Goal: Task Accomplishment & Management: Manage account settings

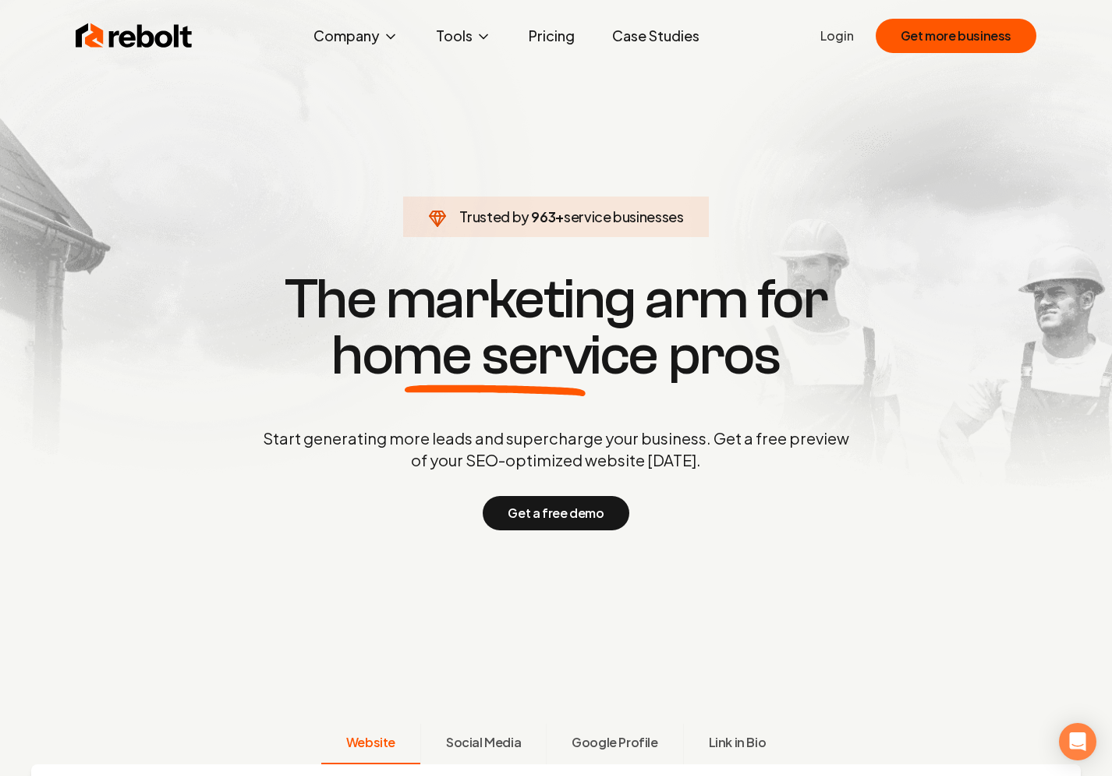
click at [843, 37] on link "Login" at bounding box center [838, 36] width 34 height 19
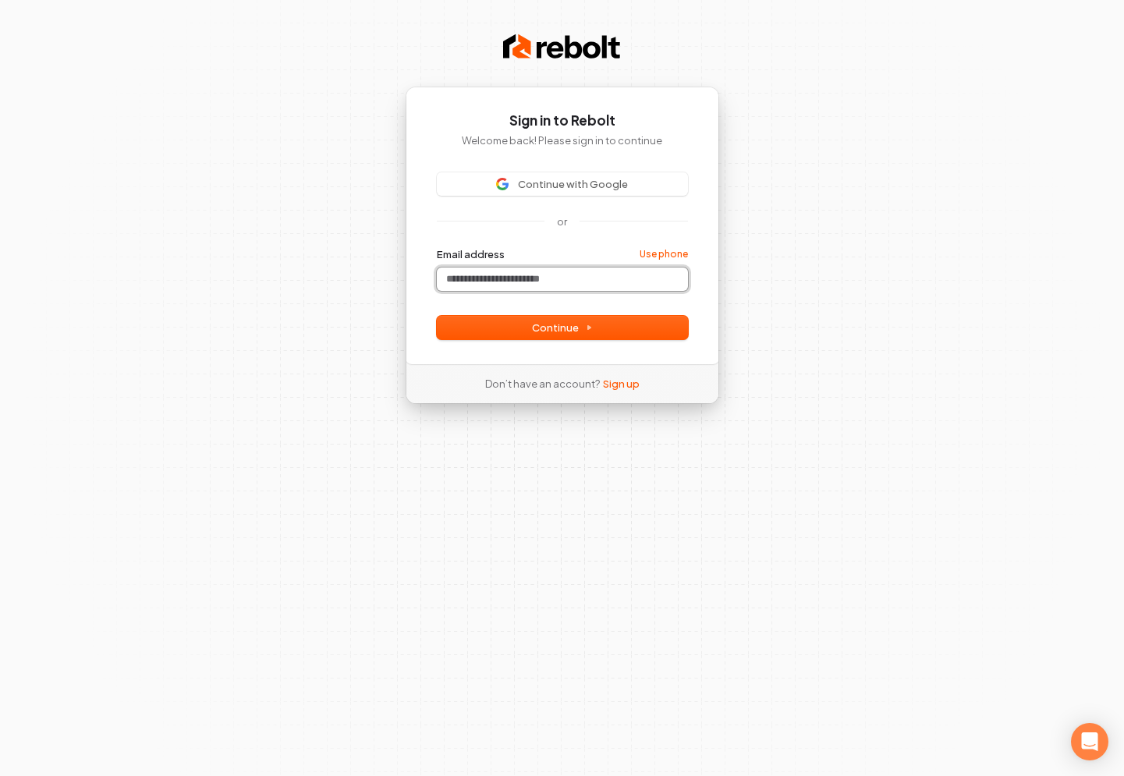
click at [568, 285] on input "Email address" at bounding box center [562, 279] width 251 height 23
paste input "**********"
click at [575, 326] on span "Continue" at bounding box center [562, 328] width 61 height 14
type input "**********"
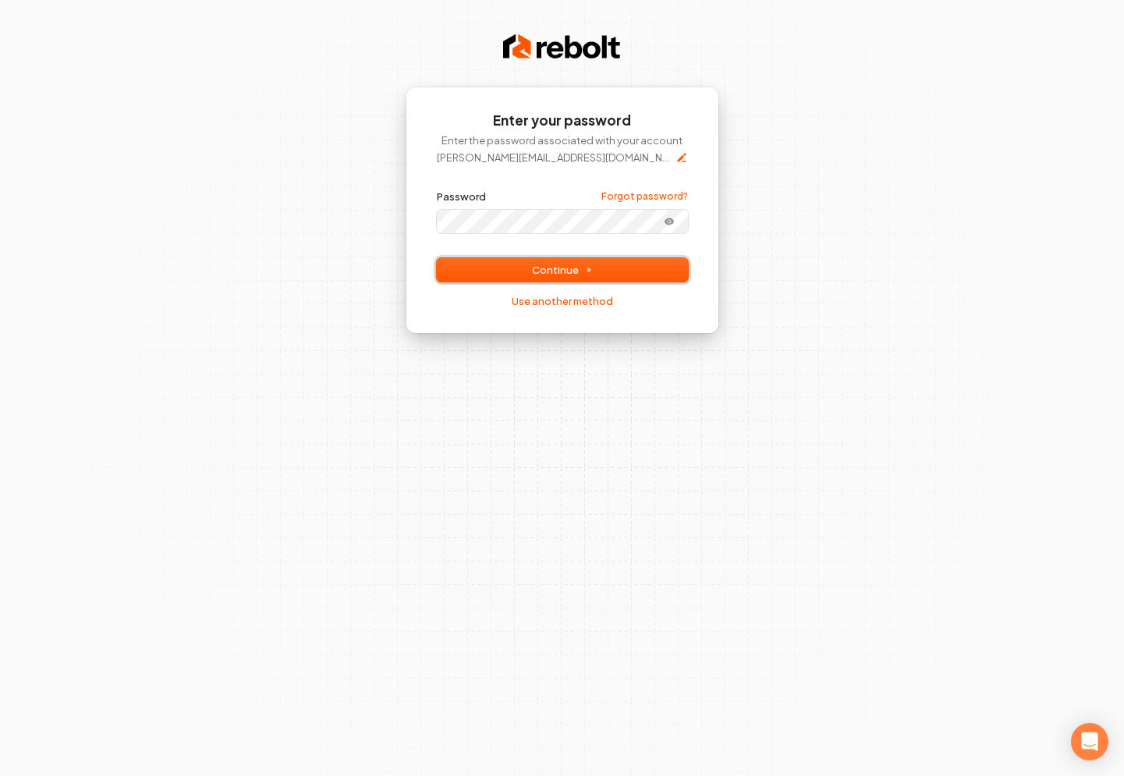
click at [555, 263] on span "Continue" at bounding box center [562, 270] width 61 height 14
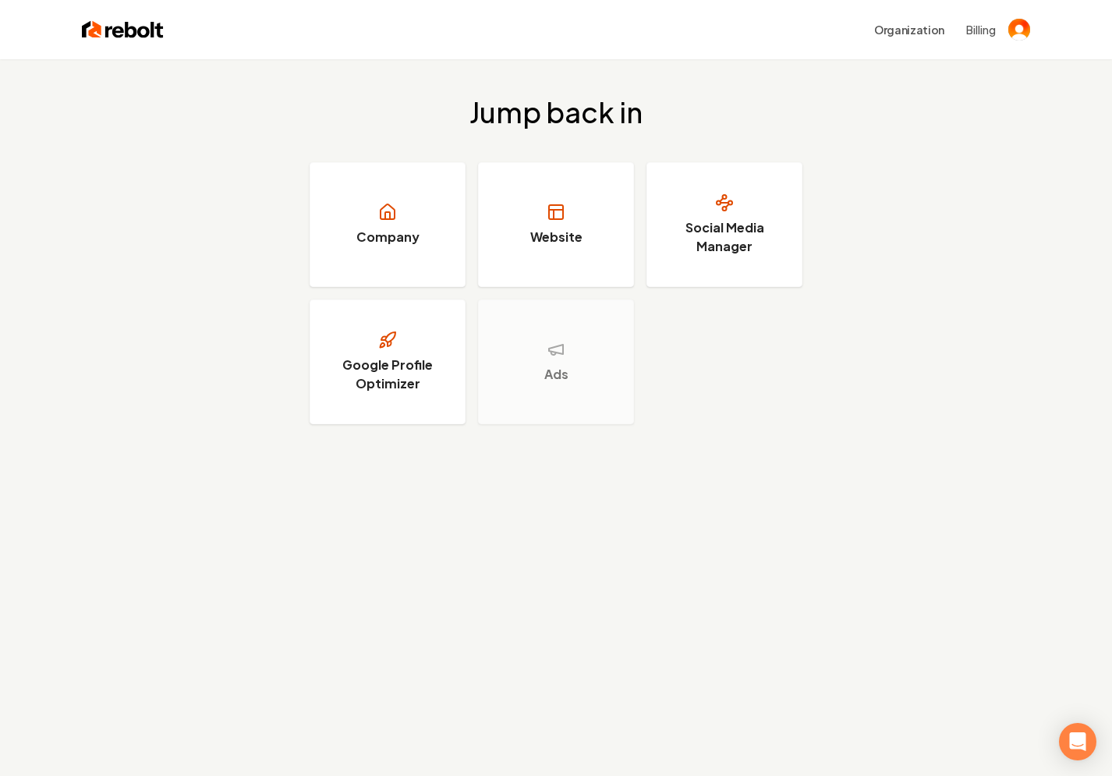
click at [942, 267] on div "Jump back in Company Website Social Media Manager Google Profile Optimizer Ads" at bounding box center [556, 260] width 1112 height 403
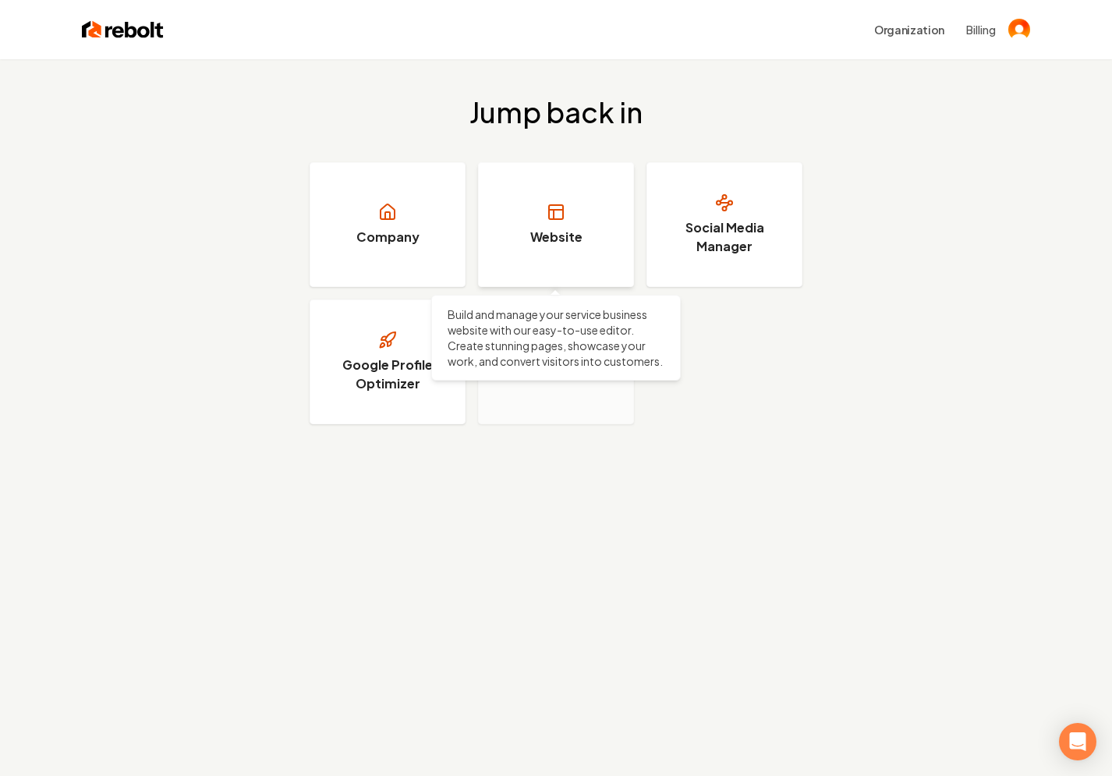
click at [527, 222] on link "Website" at bounding box center [556, 224] width 156 height 125
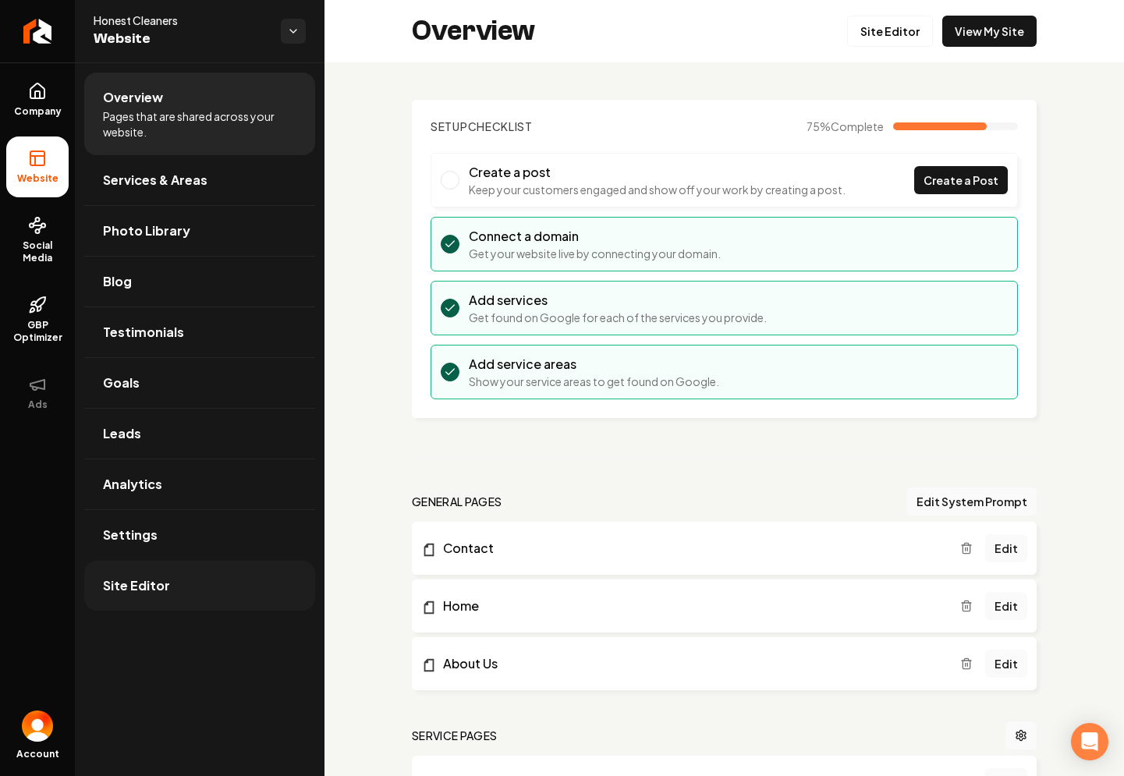
click at [215, 586] on link "Site Editor" at bounding box center [199, 586] width 231 height 50
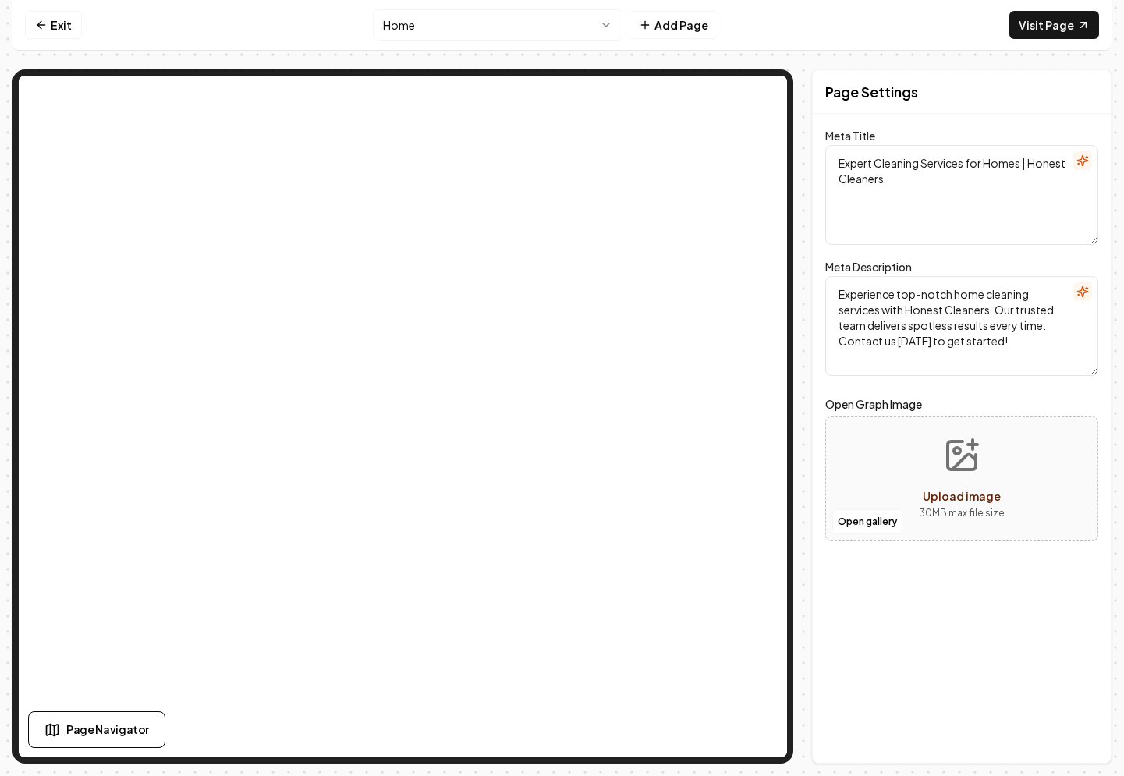
click at [110, 55] on div "Exit Home Add Page Visit Page Page Navigator Page Settings Meta Title Expert Cl…" at bounding box center [561, 382] width 1099 height 764
click at [60, 20] on link "Exit" at bounding box center [53, 25] width 57 height 28
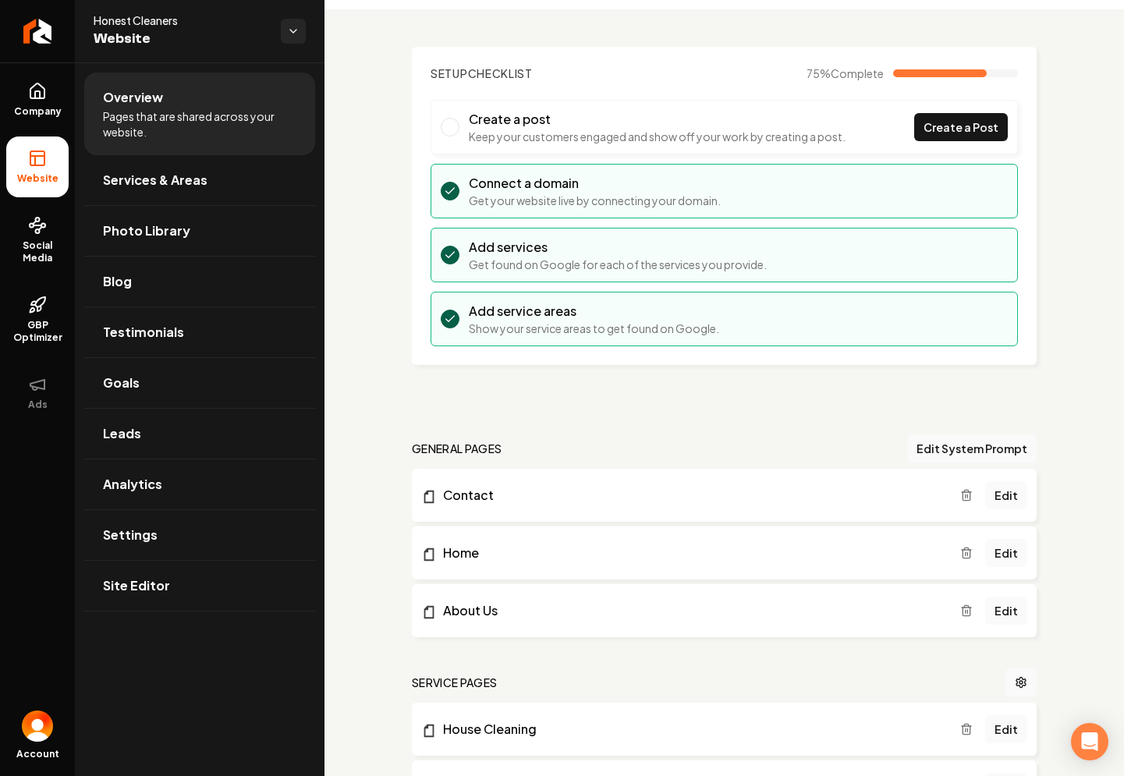
scroll to position [282, 0]
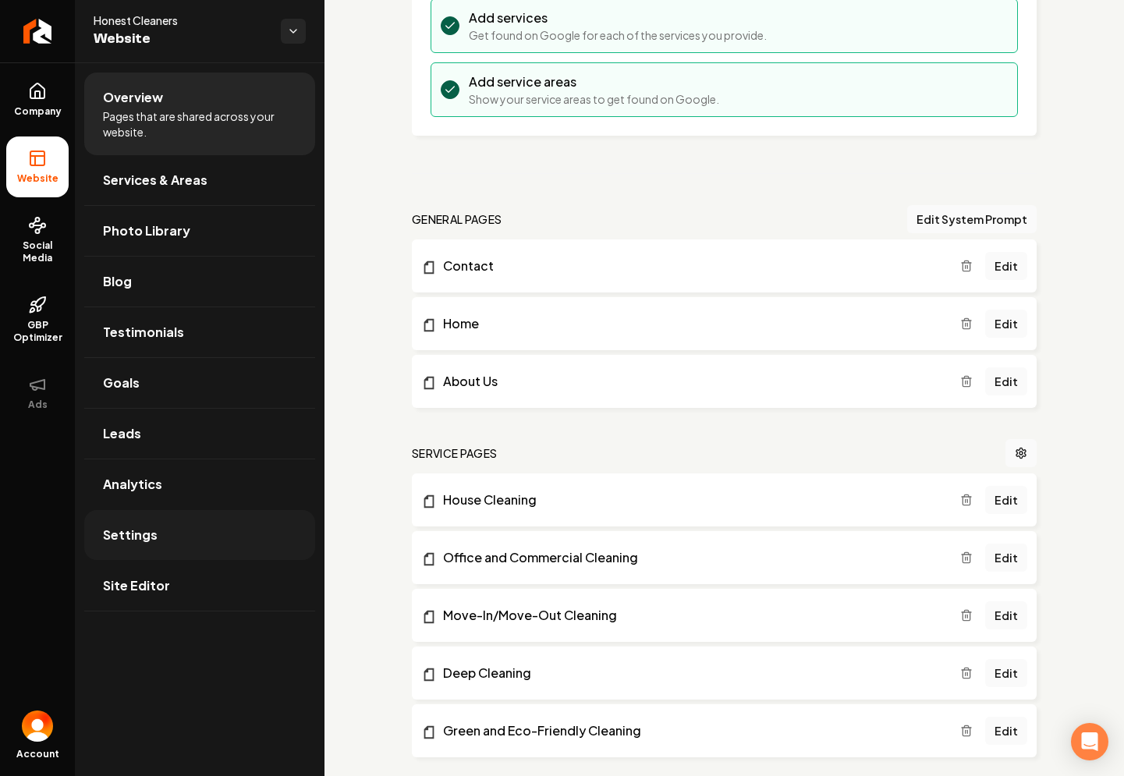
click at [182, 527] on link "Settings" at bounding box center [199, 535] width 231 height 50
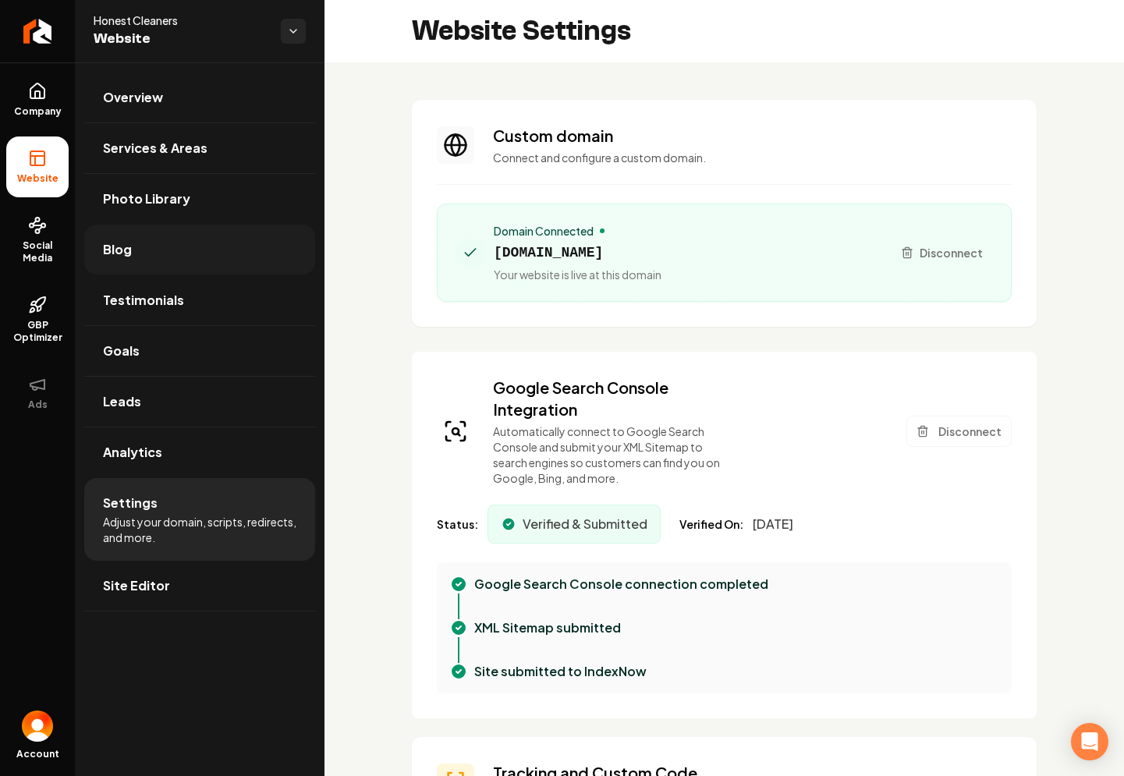
click at [187, 250] on link "Blog" at bounding box center [199, 250] width 231 height 50
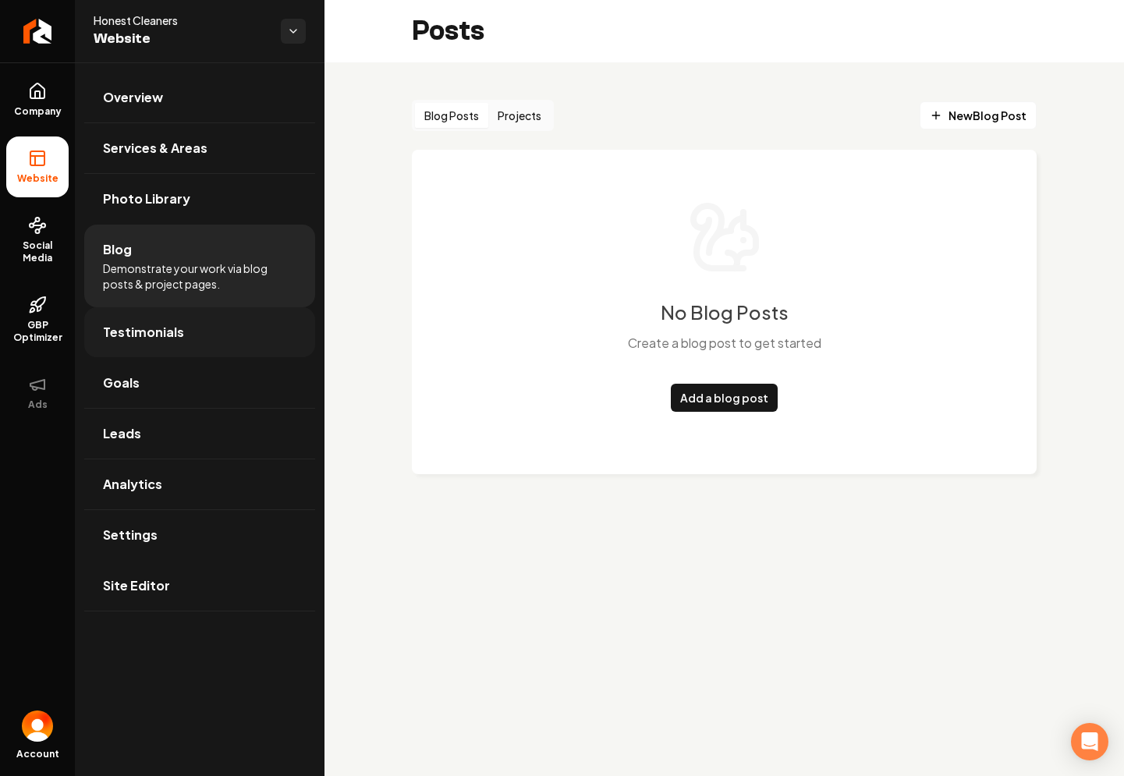
click at [177, 332] on span "Testimonials" at bounding box center [143, 332] width 81 height 19
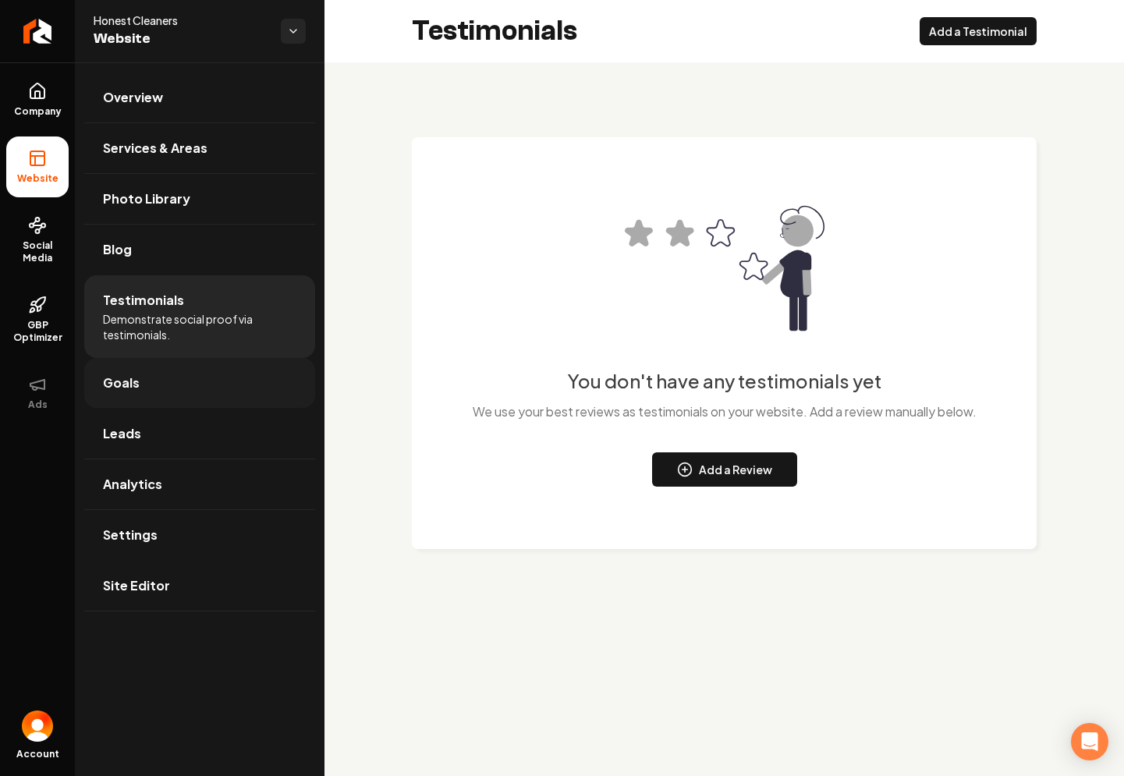
click at [183, 378] on link "Goals" at bounding box center [199, 383] width 231 height 50
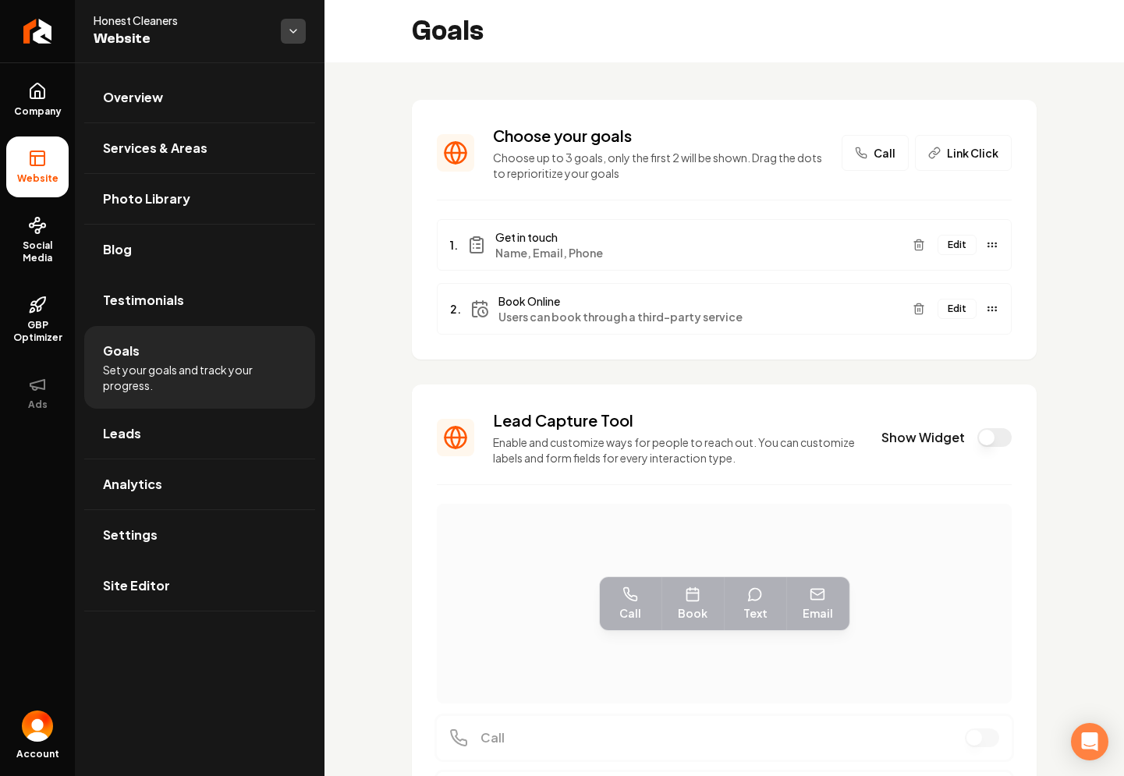
click at [290, 34] on html "Company Website Social Media GBP Optimizer Ads Account Honest Cleaners Website …" at bounding box center [562, 388] width 1124 height 776
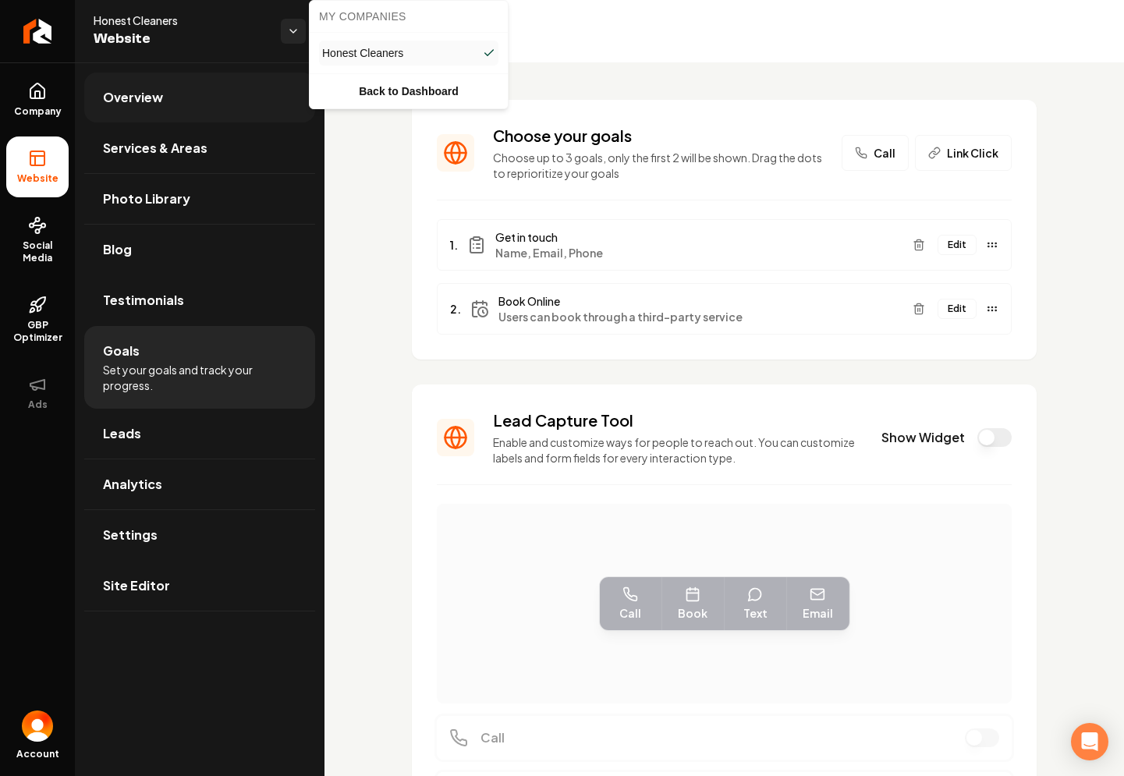
click at [185, 93] on html "Company Website Social Media GBP Optimizer Ads Account Honest Cleaners Website …" at bounding box center [562, 388] width 1124 height 776
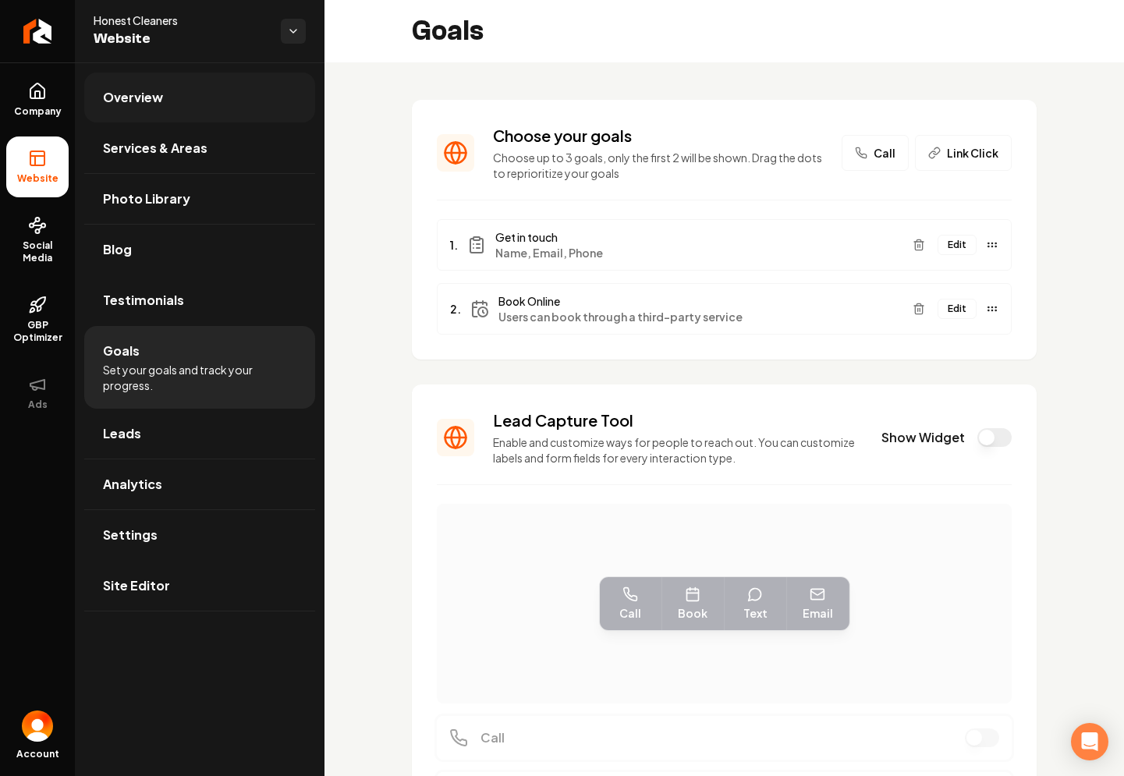
click at [183, 94] on link "Overview" at bounding box center [199, 98] width 231 height 50
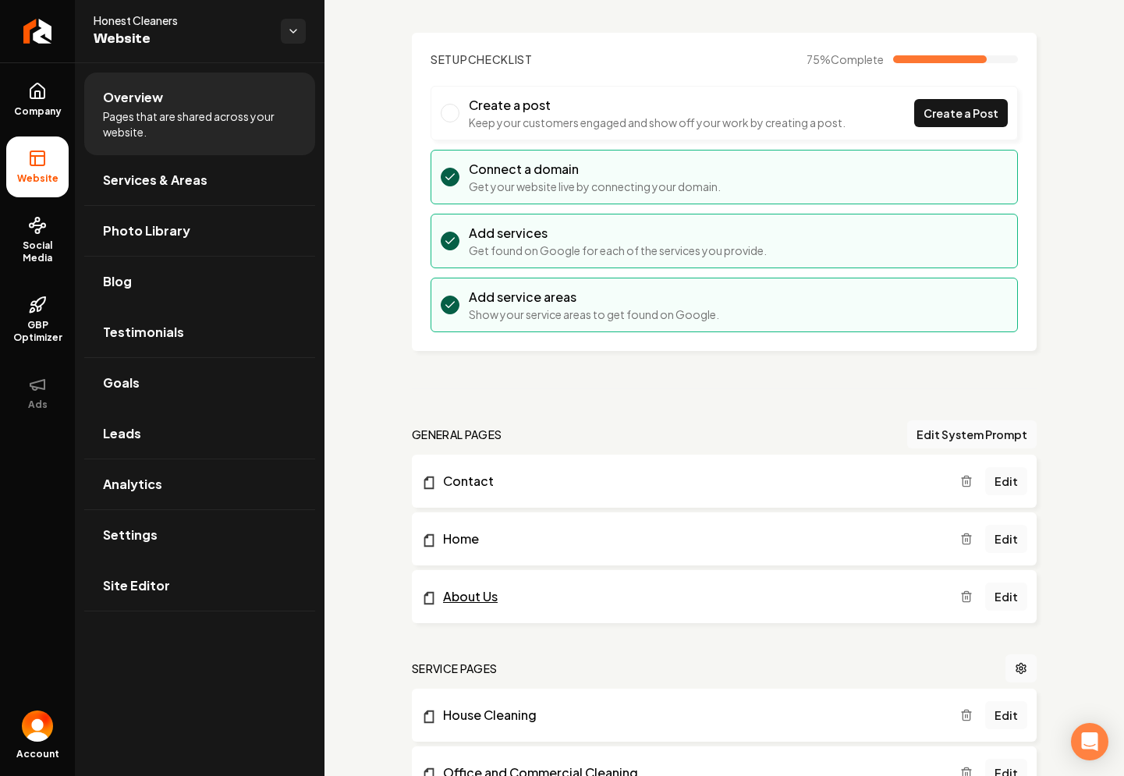
scroll to position [298, 0]
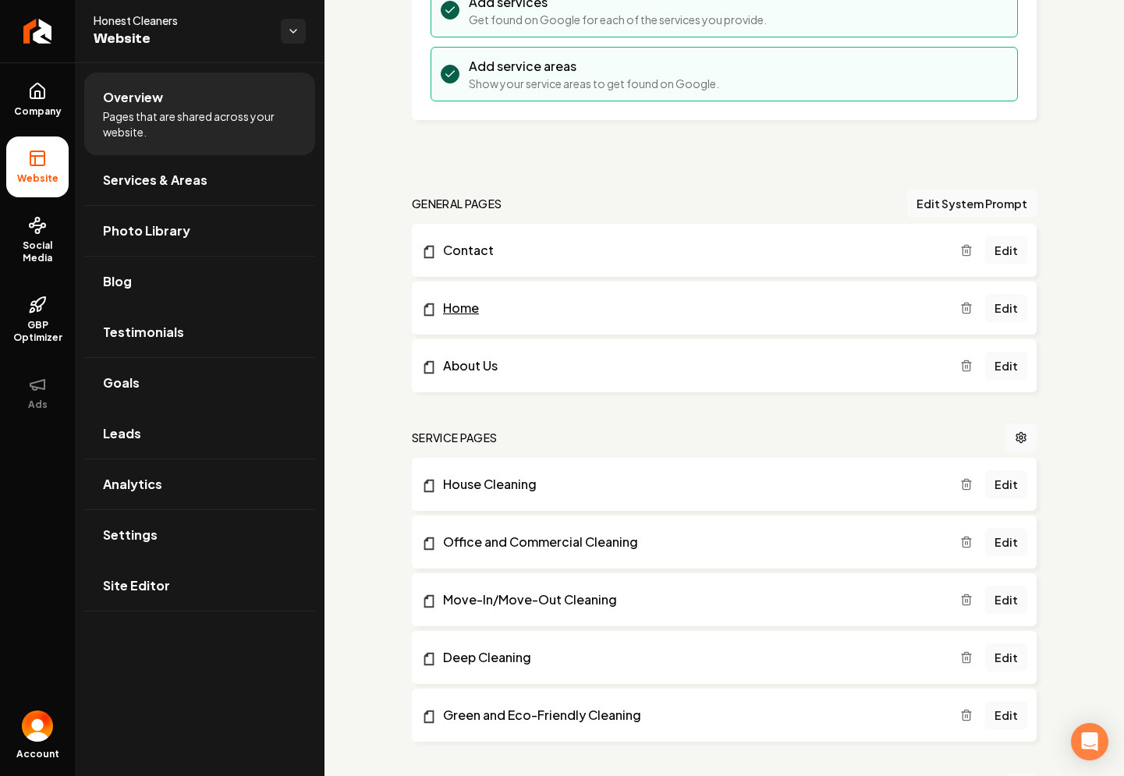
click at [463, 307] on link "Home" at bounding box center [690, 308] width 539 height 19
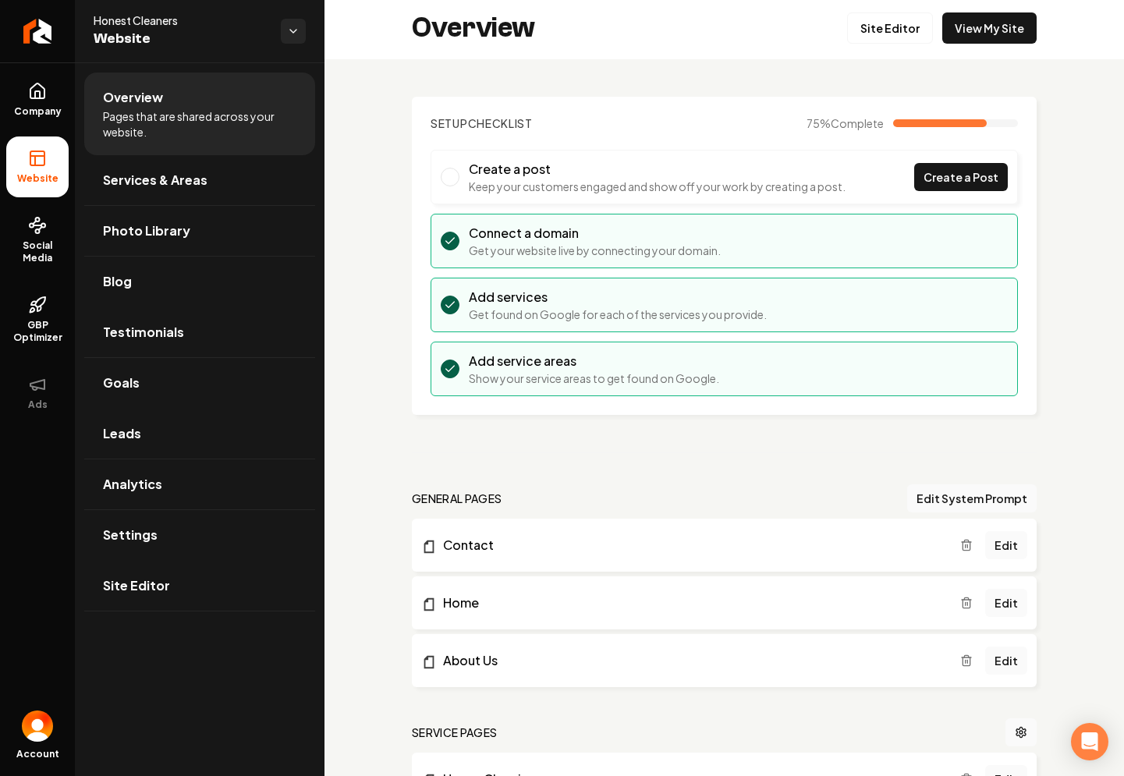
scroll to position [0, 0]
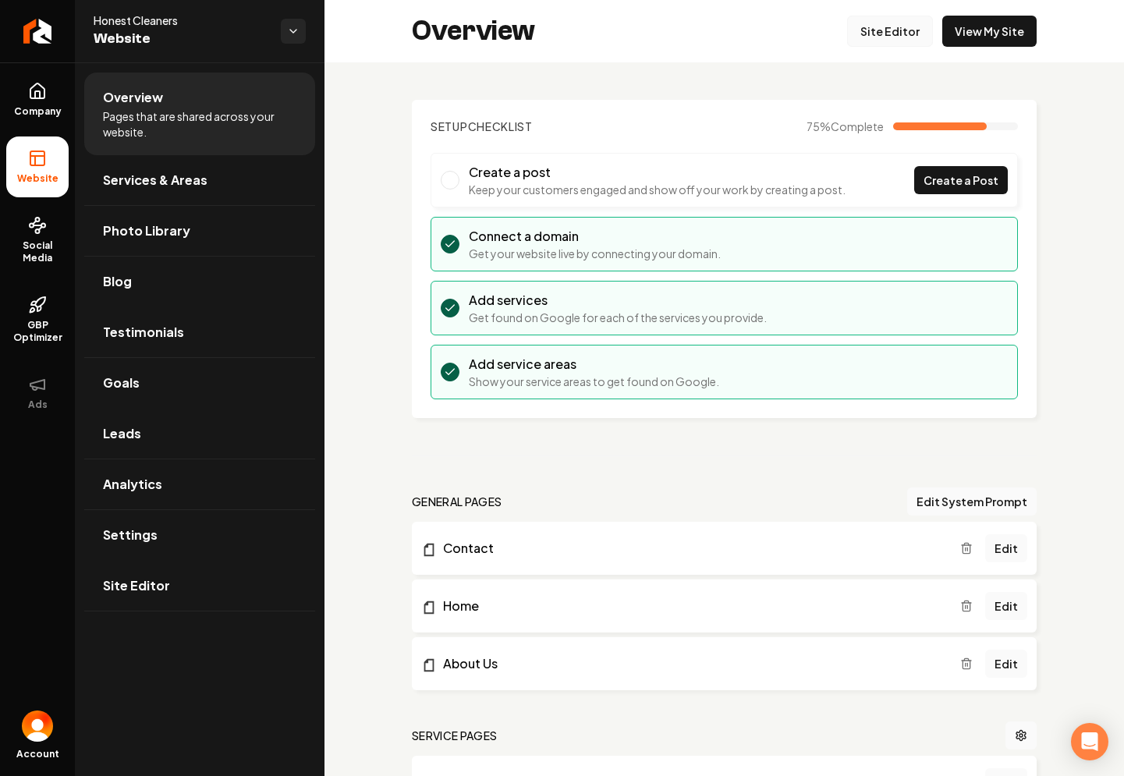
click at [889, 26] on link "Site Editor" at bounding box center [890, 31] width 86 height 31
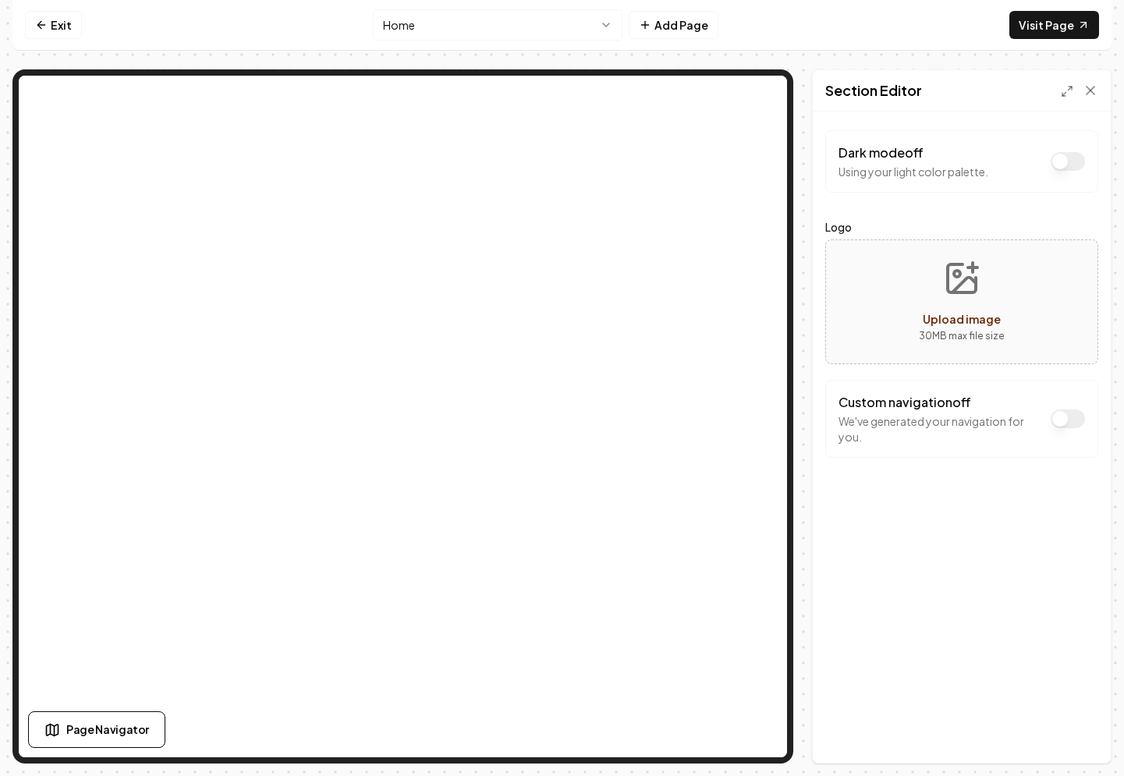
click at [1073, 162] on button "Dark mode off" at bounding box center [1068, 161] width 34 height 19
click at [1074, 163] on button "Dark mode on" at bounding box center [1068, 161] width 34 height 19
click at [1076, 165] on button "Dark mode off" at bounding box center [1068, 161] width 34 height 19
click at [1076, 165] on button "Dark mode on" at bounding box center [1068, 161] width 34 height 19
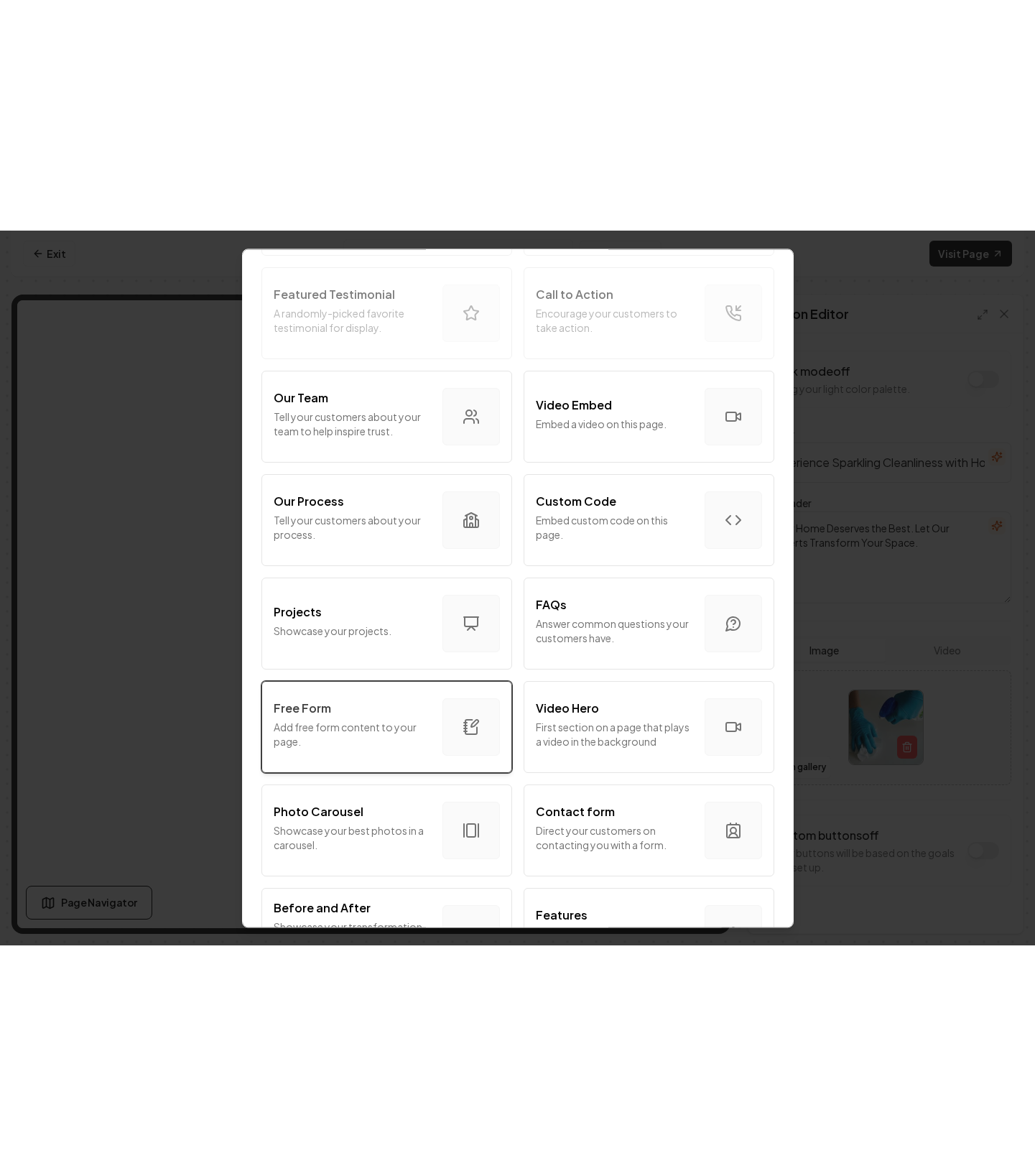
scroll to position [398, 0]
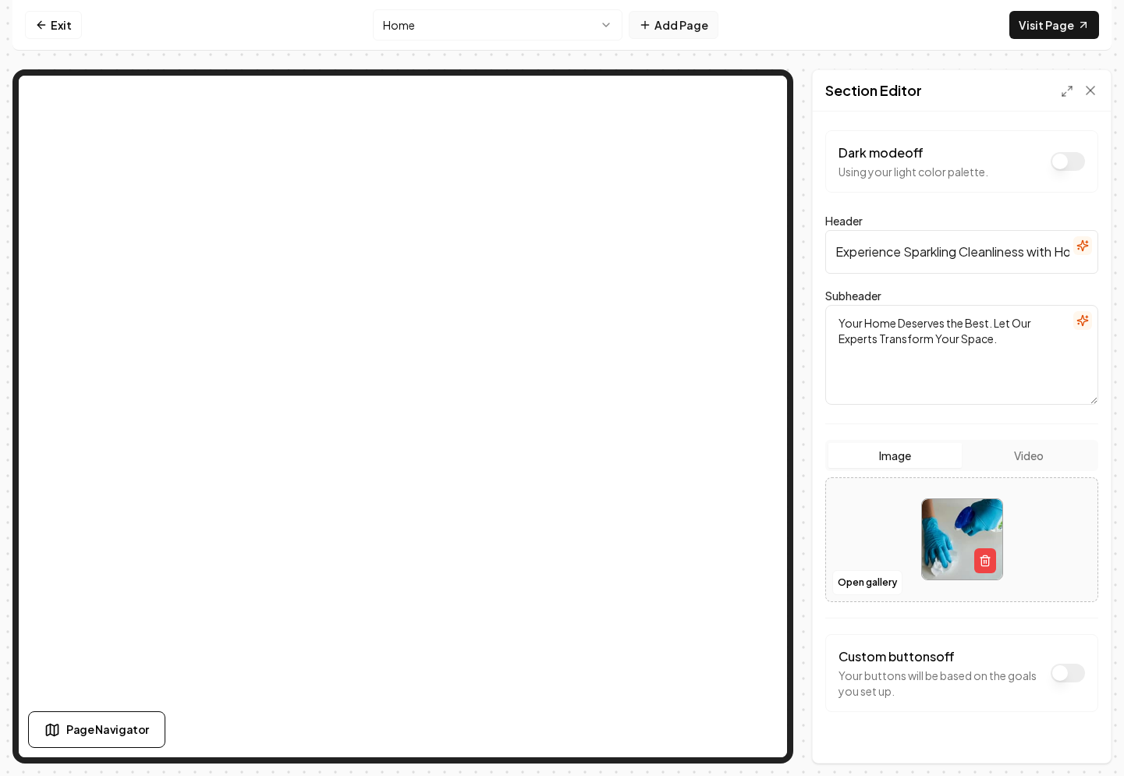
click at [663, 28] on button "Add Page" at bounding box center [674, 25] width 90 height 28
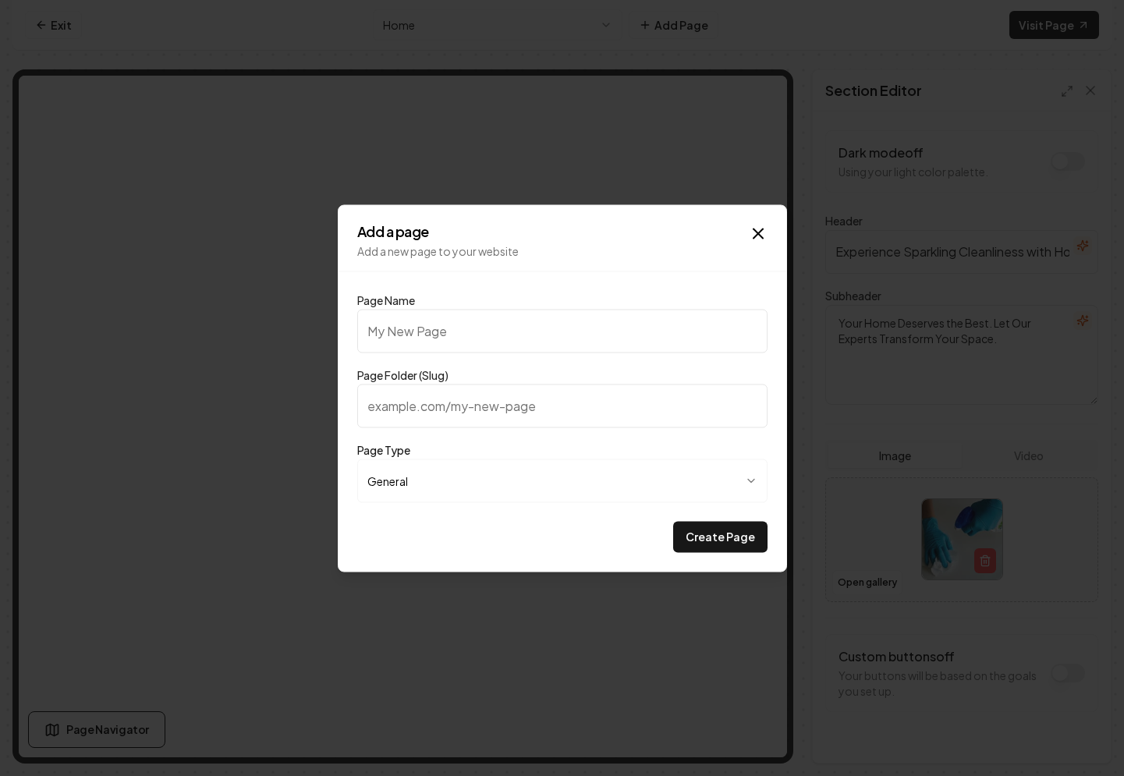
click at [539, 321] on input "Page Name" at bounding box center [562, 331] width 410 height 44
type input "N"
type input "n"
type input "Ne"
type input "ne"
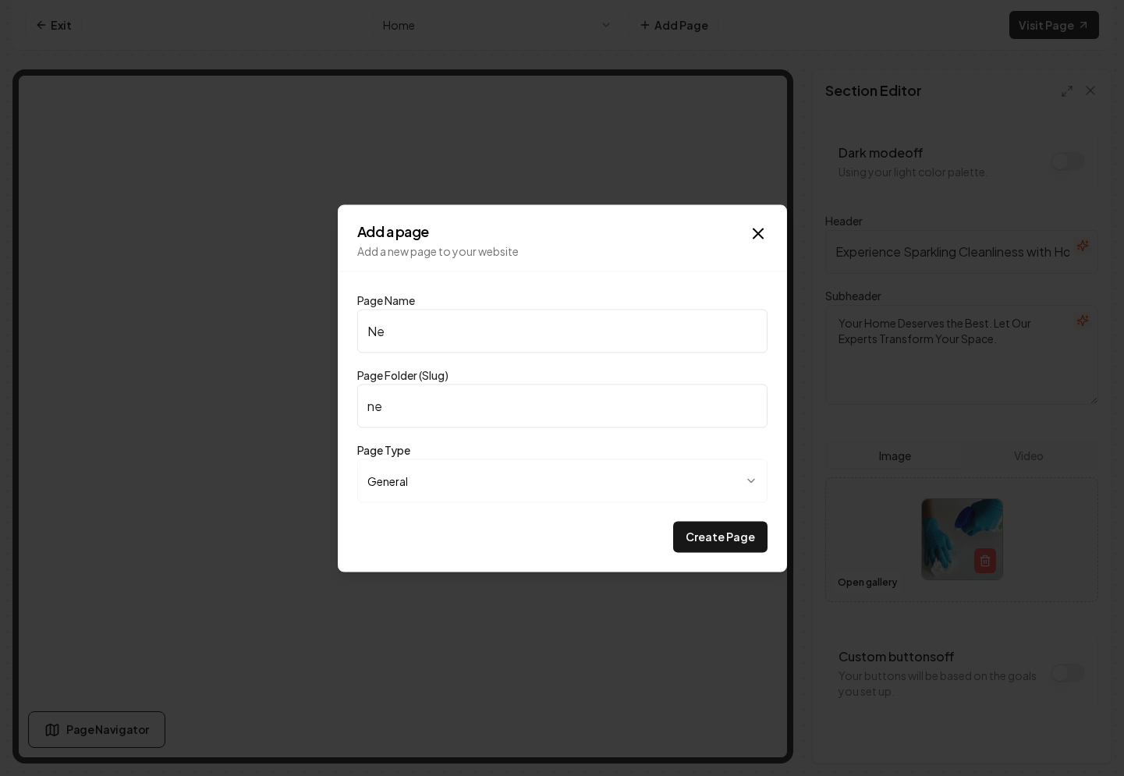
type input "New"
type input "new"
type input "NewH"
type input "newh"
type input "NewHo"
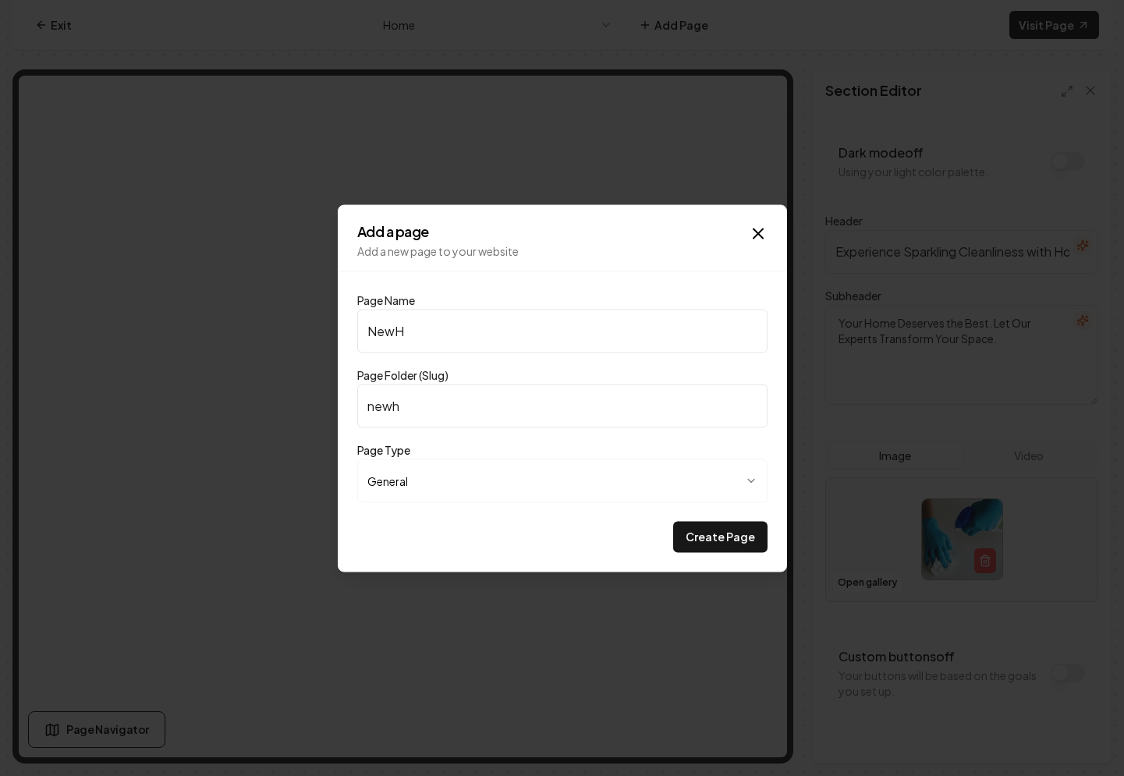
type input "newho"
type input "NewHom"
type input "newhom"
type input "NewHome"
type input "newhome"
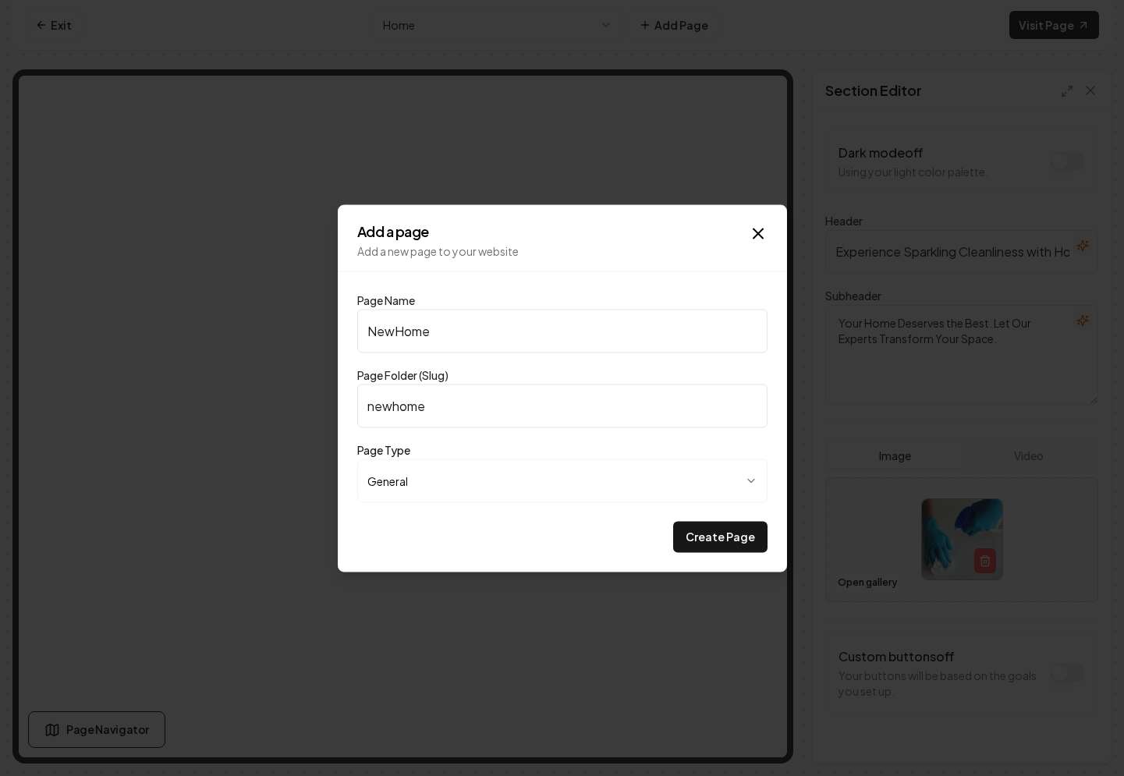
type input "NewHom"
type input "newhom"
type input "NewHo"
type input "newho"
type input "NewH"
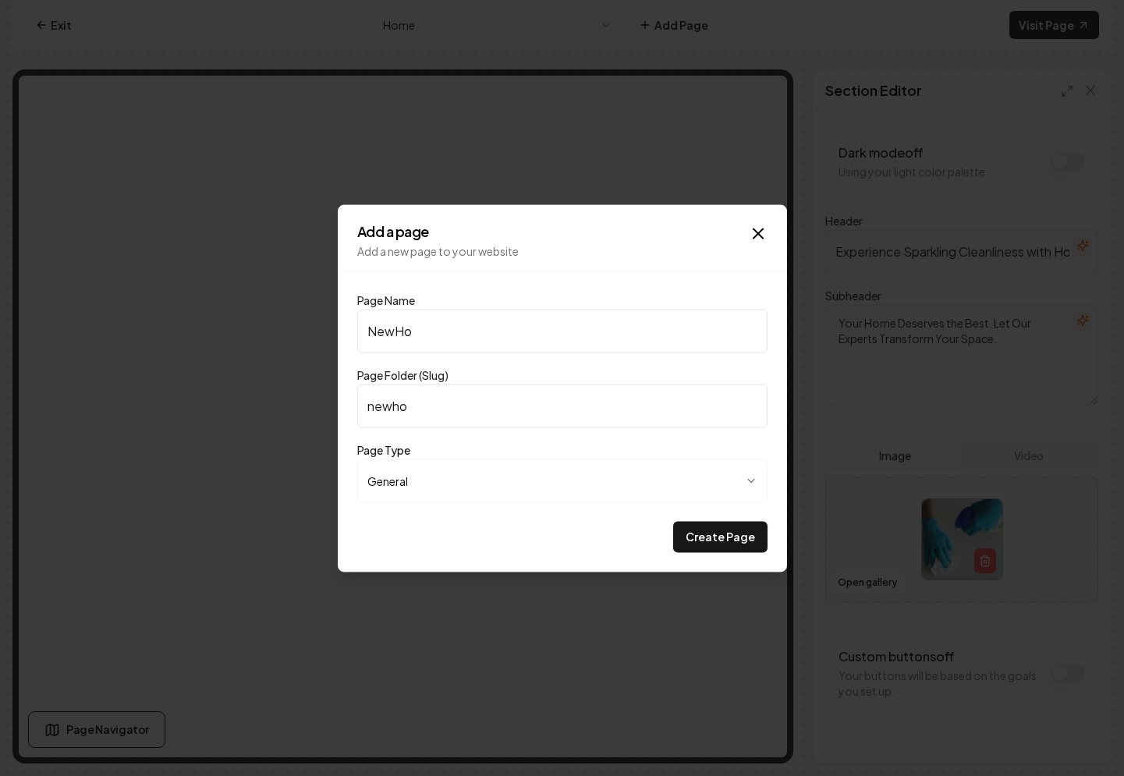
type input "newh"
type input "New"
type input "new"
type input "NewL"
type input "newl"
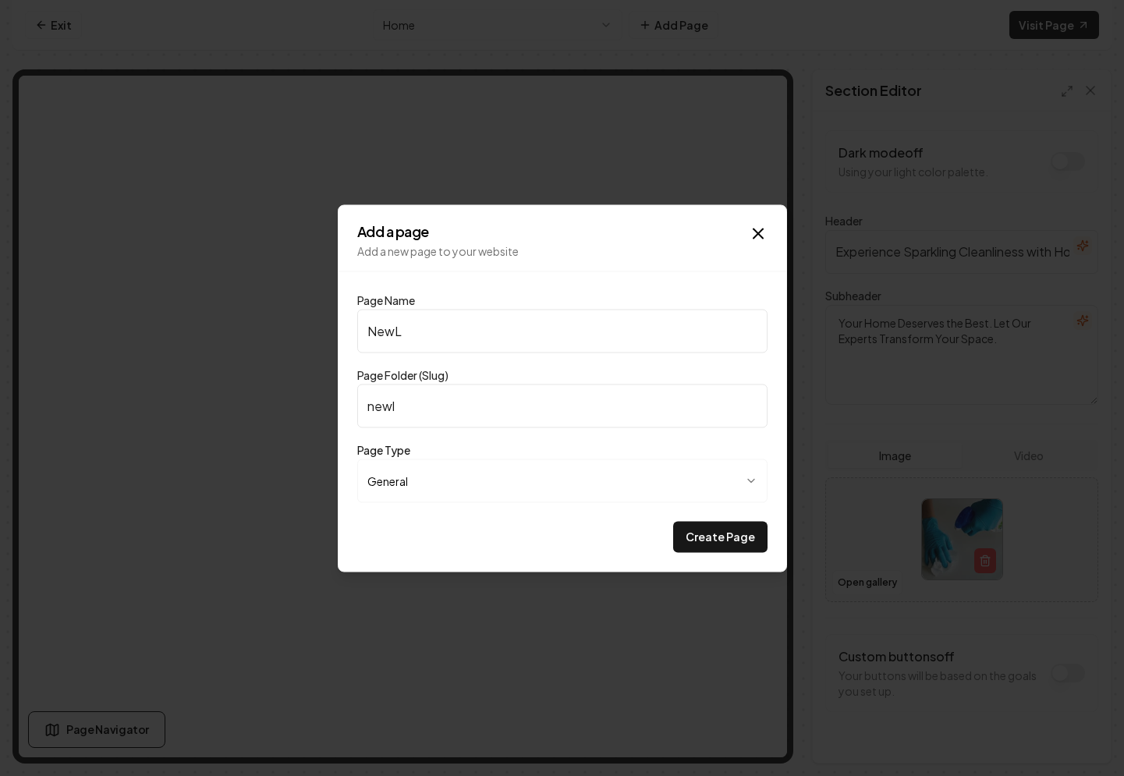
type input "NewLa"
type input "newla"
type input "NewLan"
type input "newlan"
type input "NewLand"
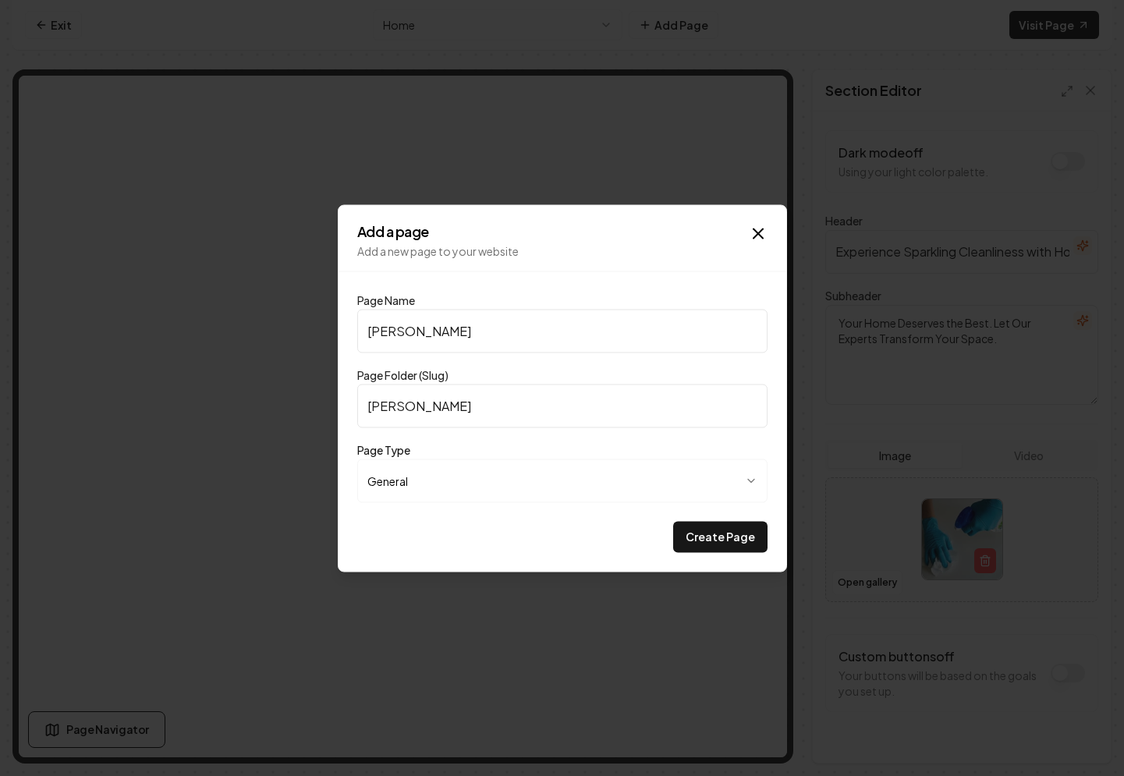
type input "newland"
type input "NewLandi"
type input "newlandi"
type input "NewLandin"
type input "newlandin"
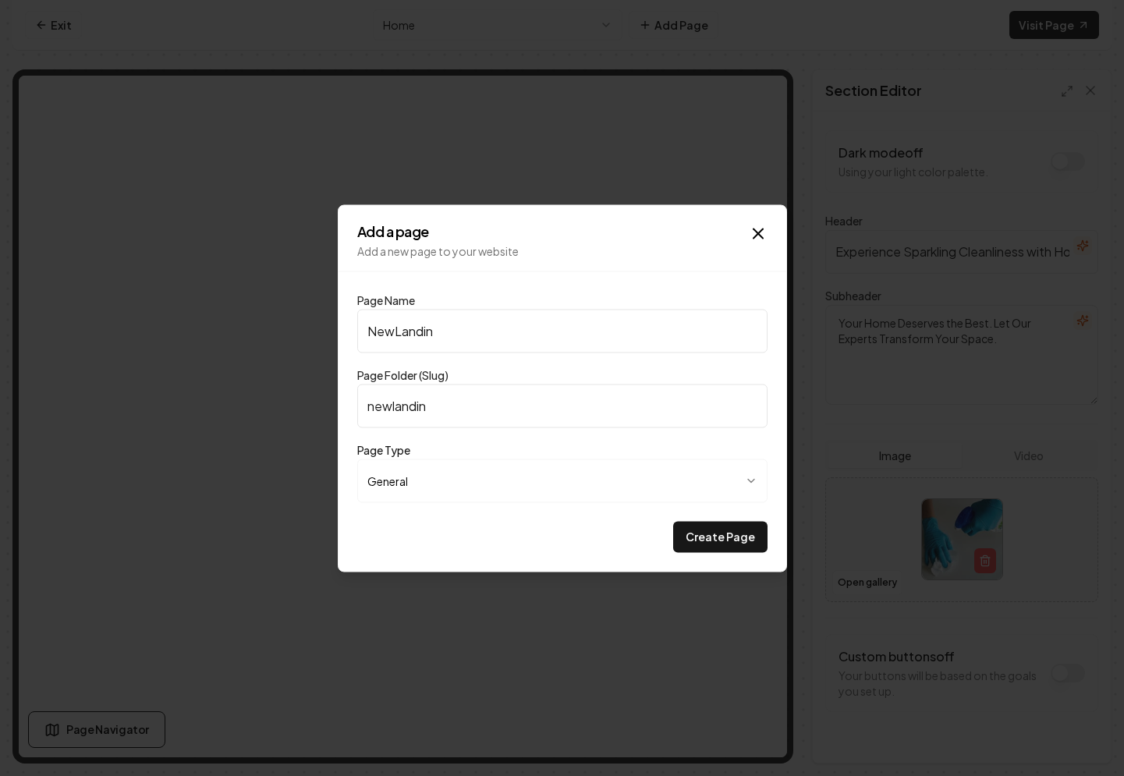
type input "NewLanding"
type input "newlanding"
type input "NewLandingP"
type input "newlandingp"
type input "NewLandingPa"
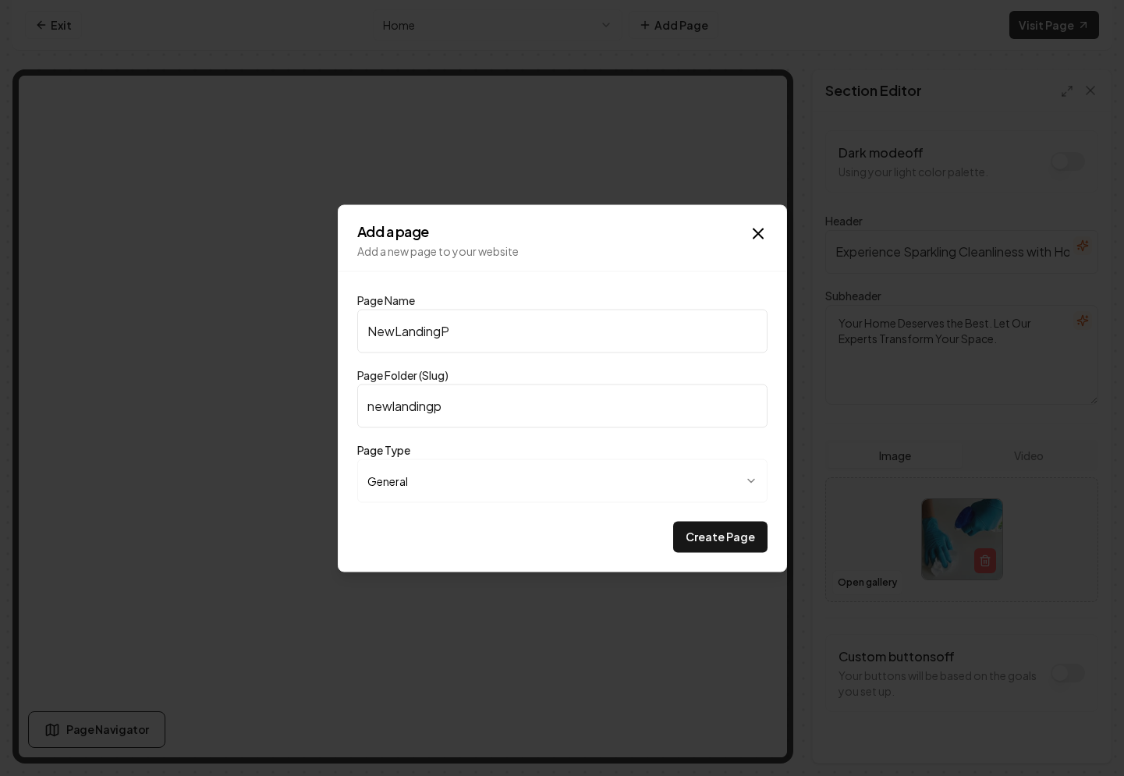
type input "newlandingpa"
type input "NewLandingPag"
type input "newlandingpag"
type input "NewLandingPage"
type input "newlandingpage"
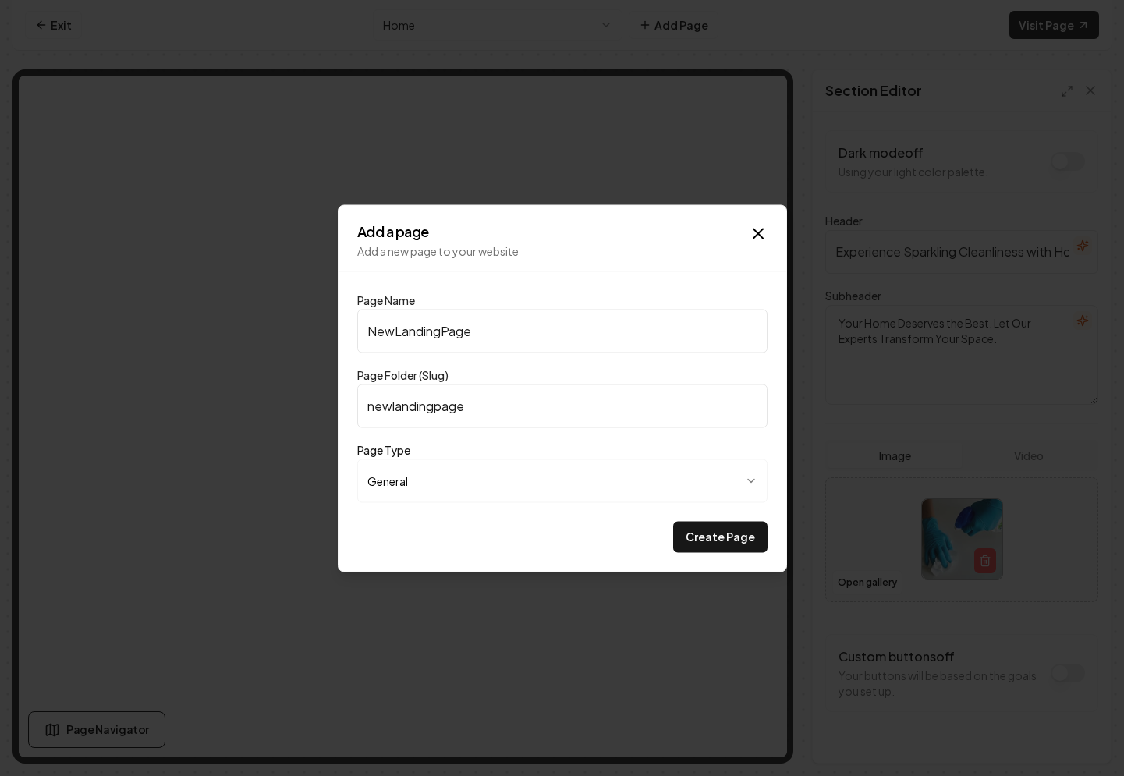
type input "NewLandingPage"
click at [495, 532] on div "Create Page" at bounding box center [562, 536] width 410 height 31
click at [392, 408] on input "newlandingpage" at bounding box center [562, 406] width 410 height 44
type input "new-landing-page"
click at [563, 481] on body "**********" at bounding box center [562, 388] width 1124 height 776
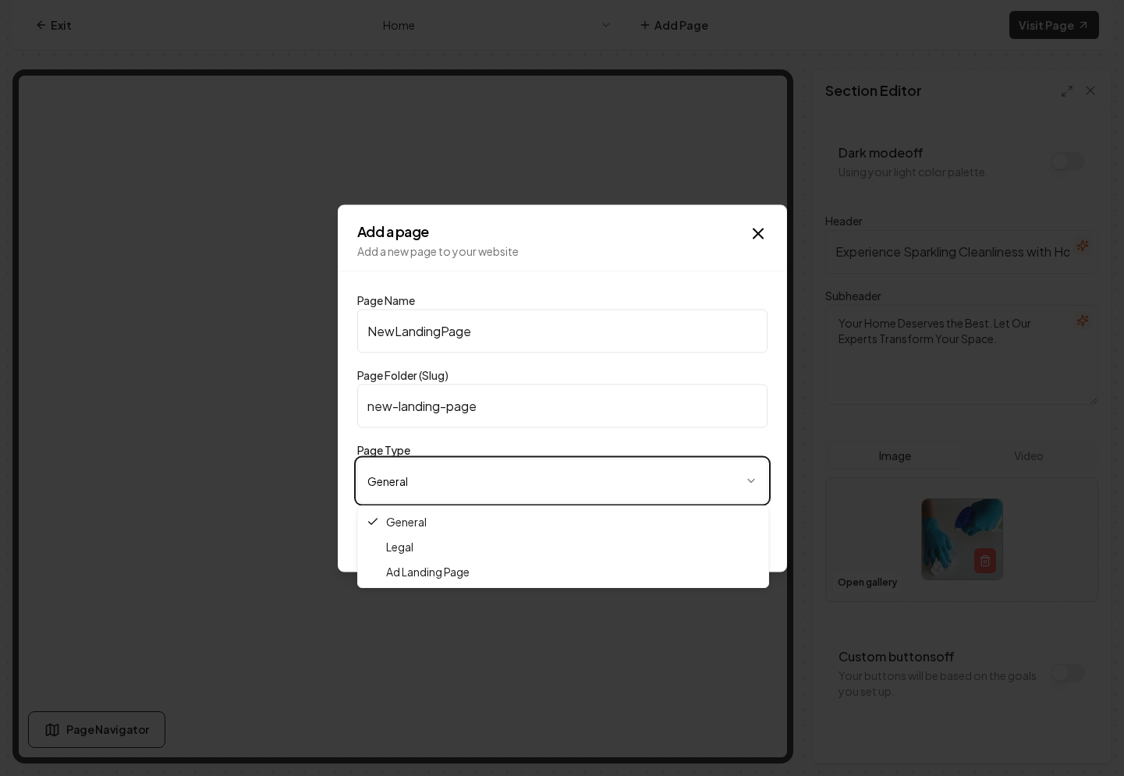
click at [556, 479] on body "**********" at bounding box center [562, 388] width 1124 height 776
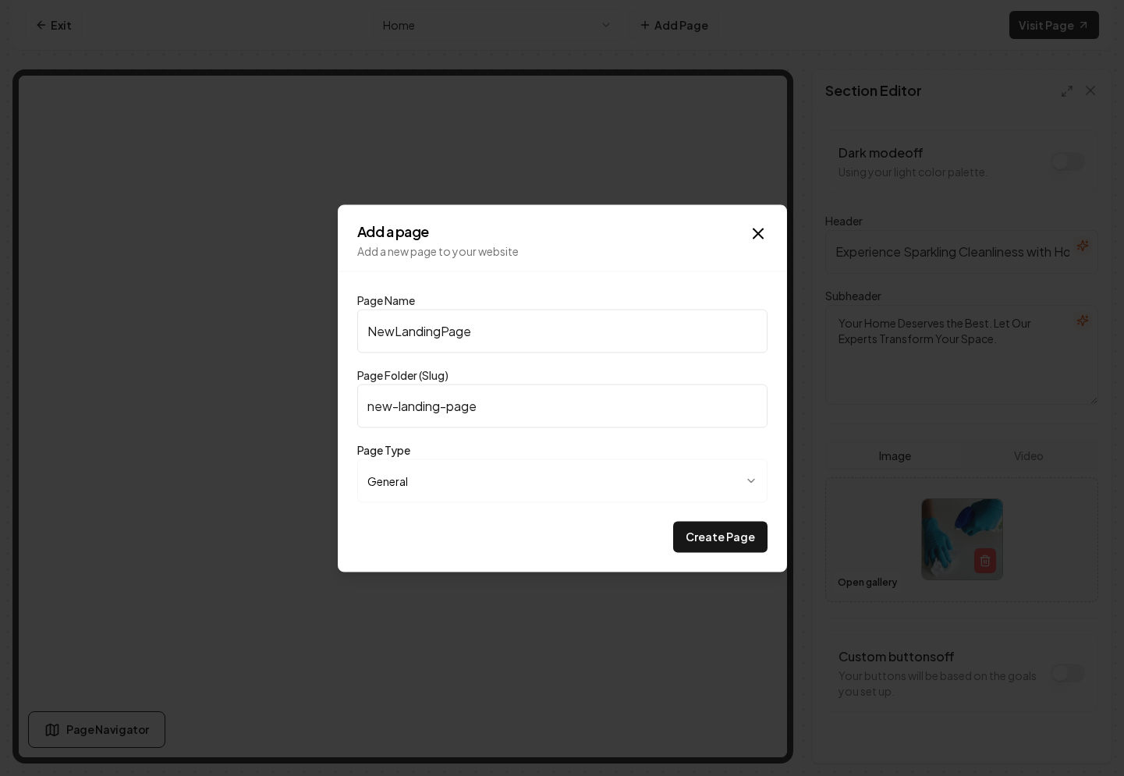
click at [707, 538] on button "Create Page" at bounding box center [720, 536] width 94 height 31
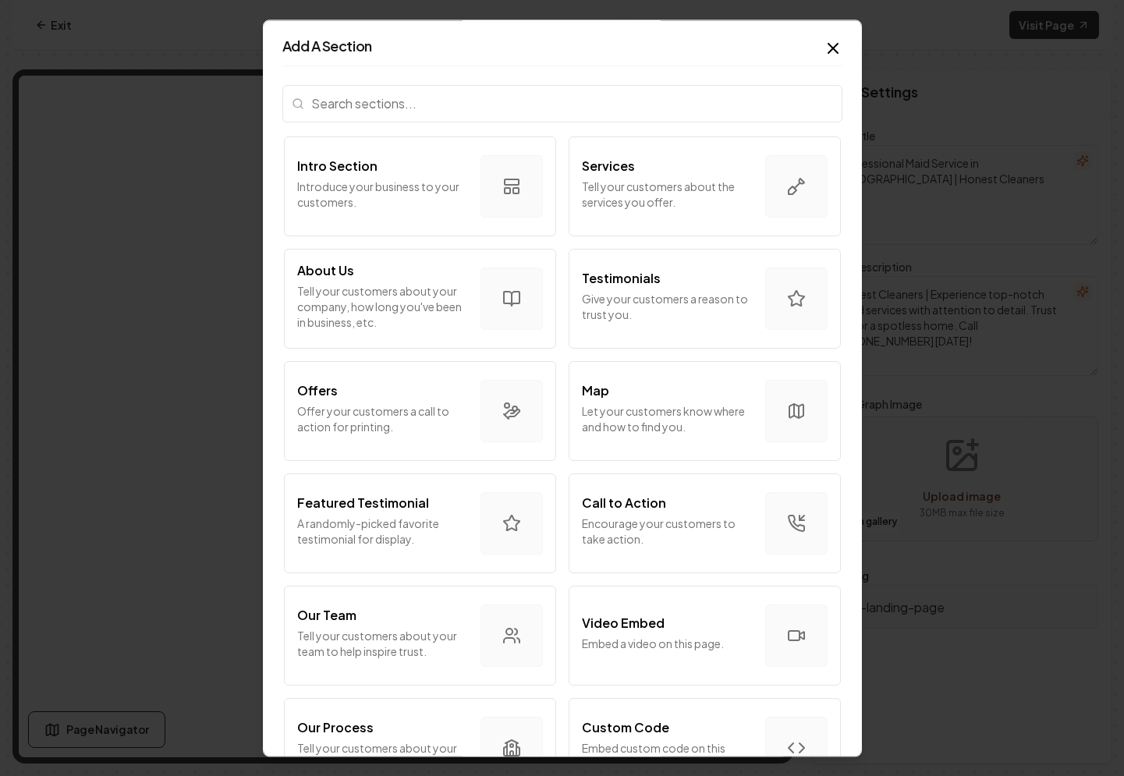
click at [406, 108] on input "search" at bounding box center [562, 103] width 560 height 37
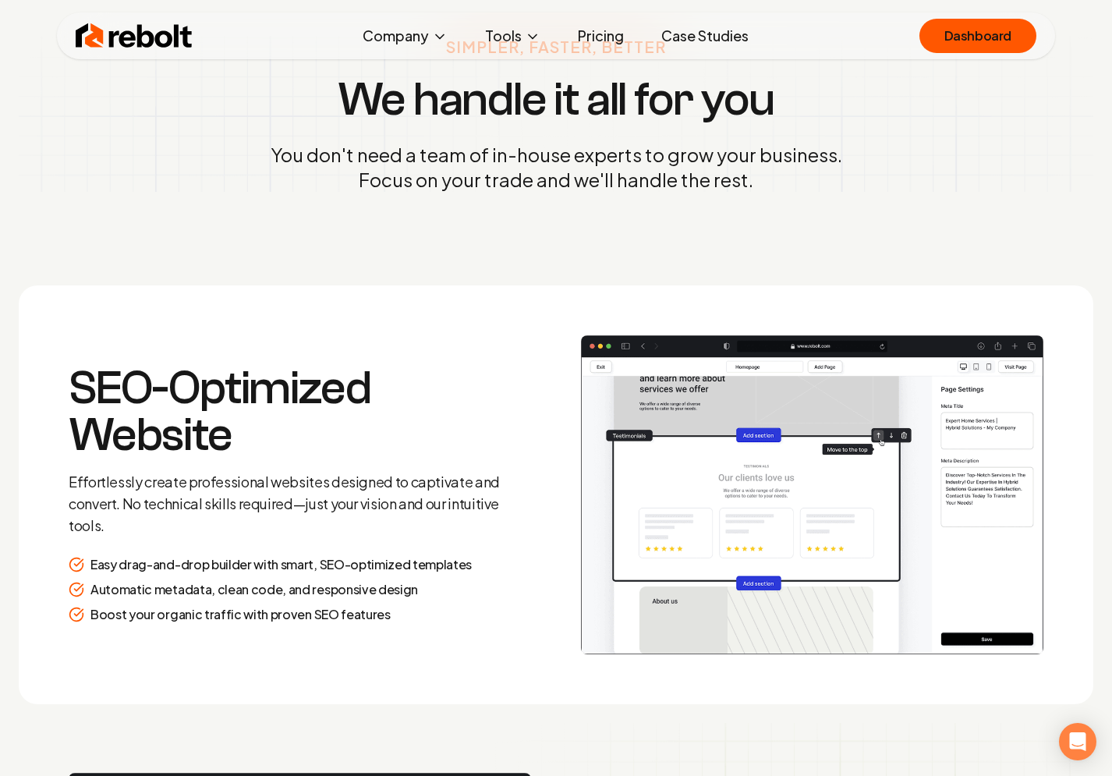
scroll to position [1935, 0]
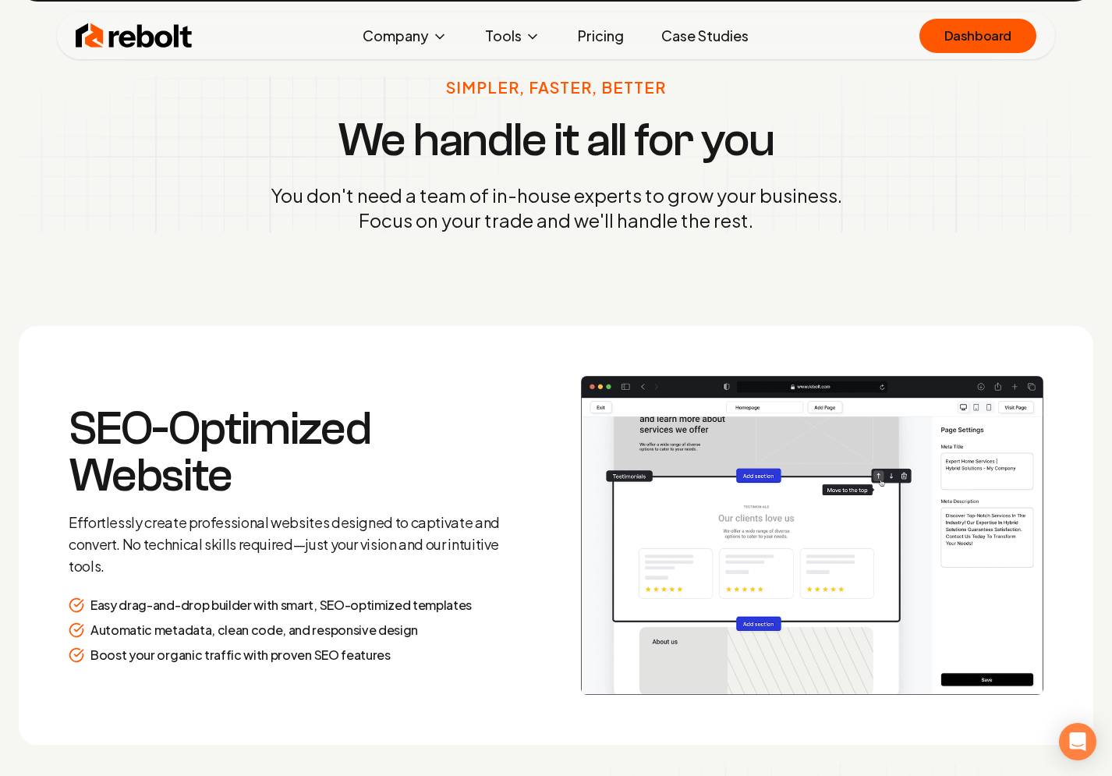
click at [614, 46] on link "Pricing" at bounding box center [601, 35] width 71 height 31
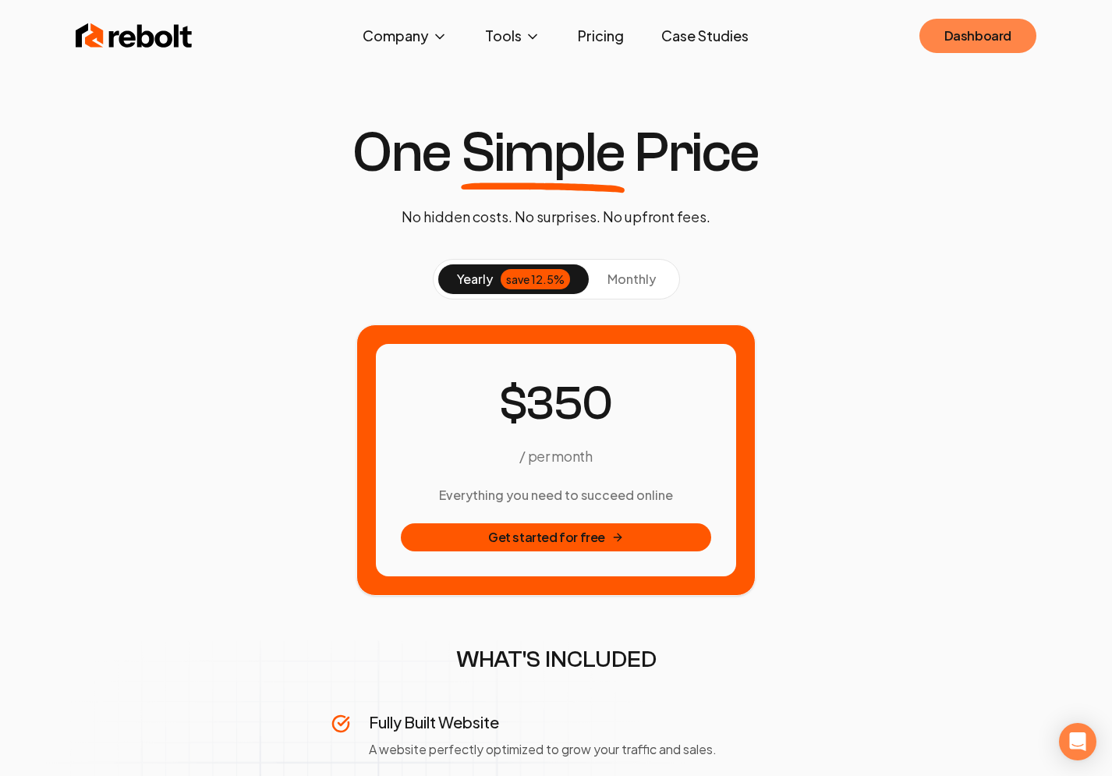
click at [1020, 44] on link "Dashboard" at bounding box center [978, 36] width 117 height 34
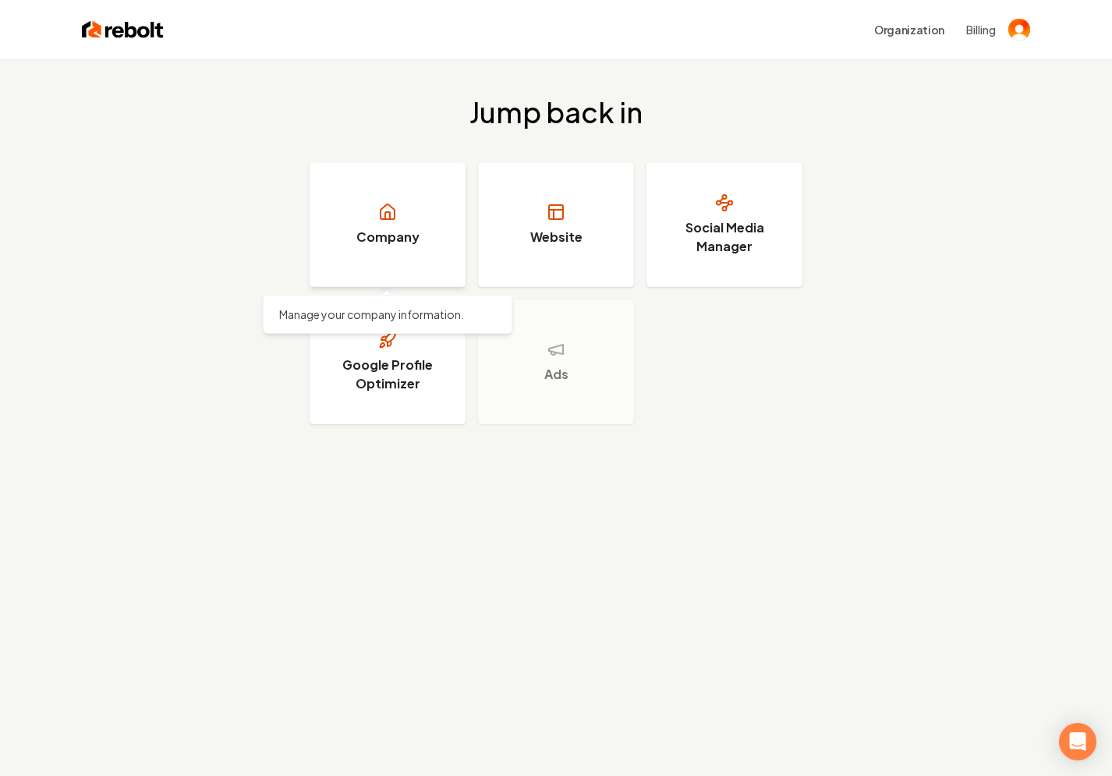
click at [395, 228] on h3 "Company" at bounding box center [388, 237] width 63 height 19
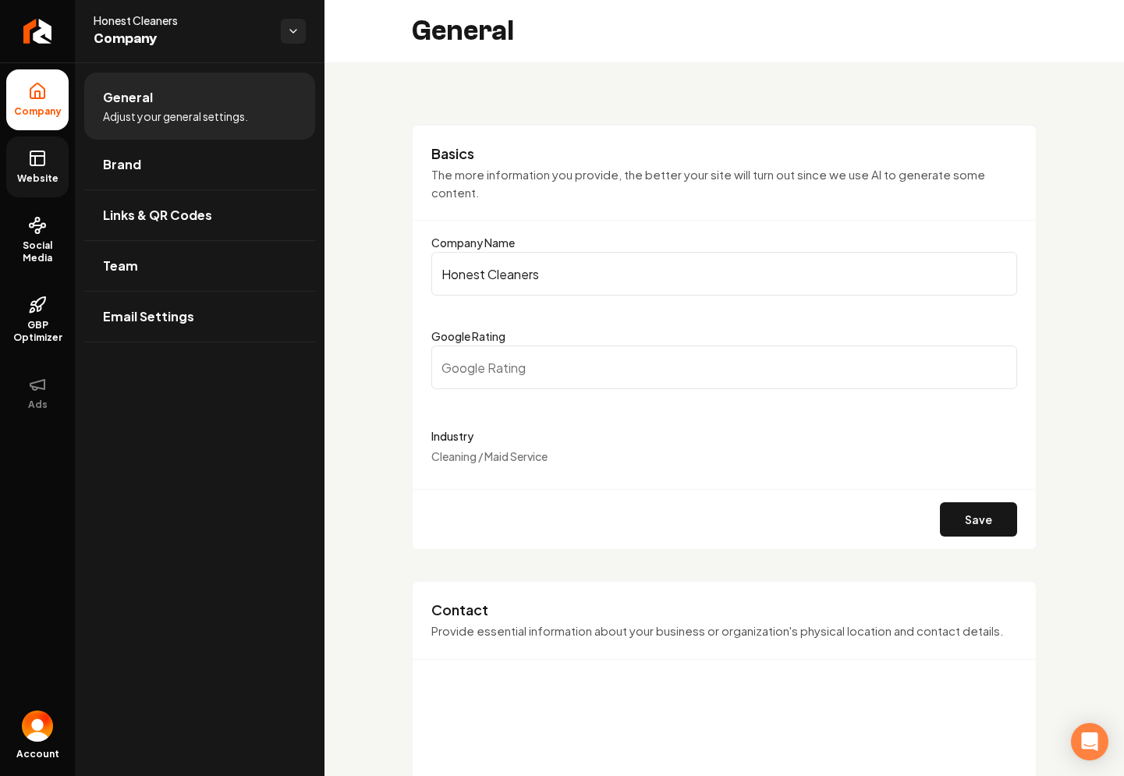
click at [39, 187] on link "Website" at bounding box center [37, 167] width 62 height 61
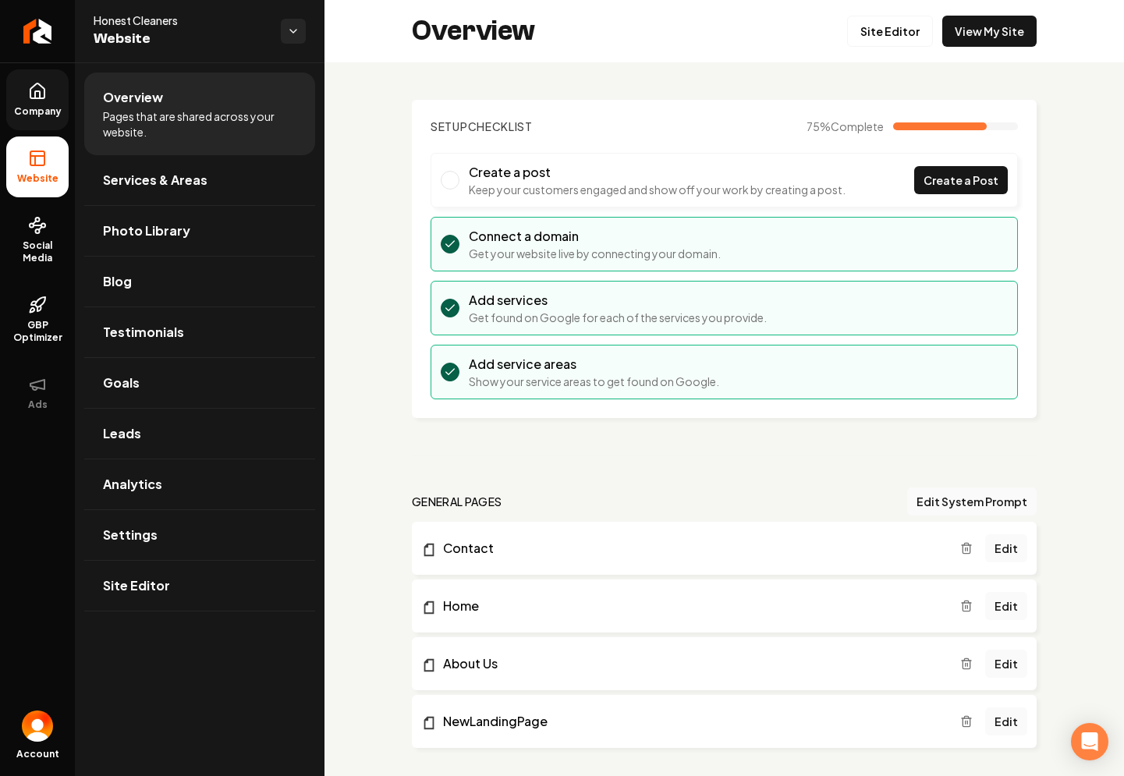
click at [49, 107] on span "Company" at bounding box center [38, 111] width 60 height 12
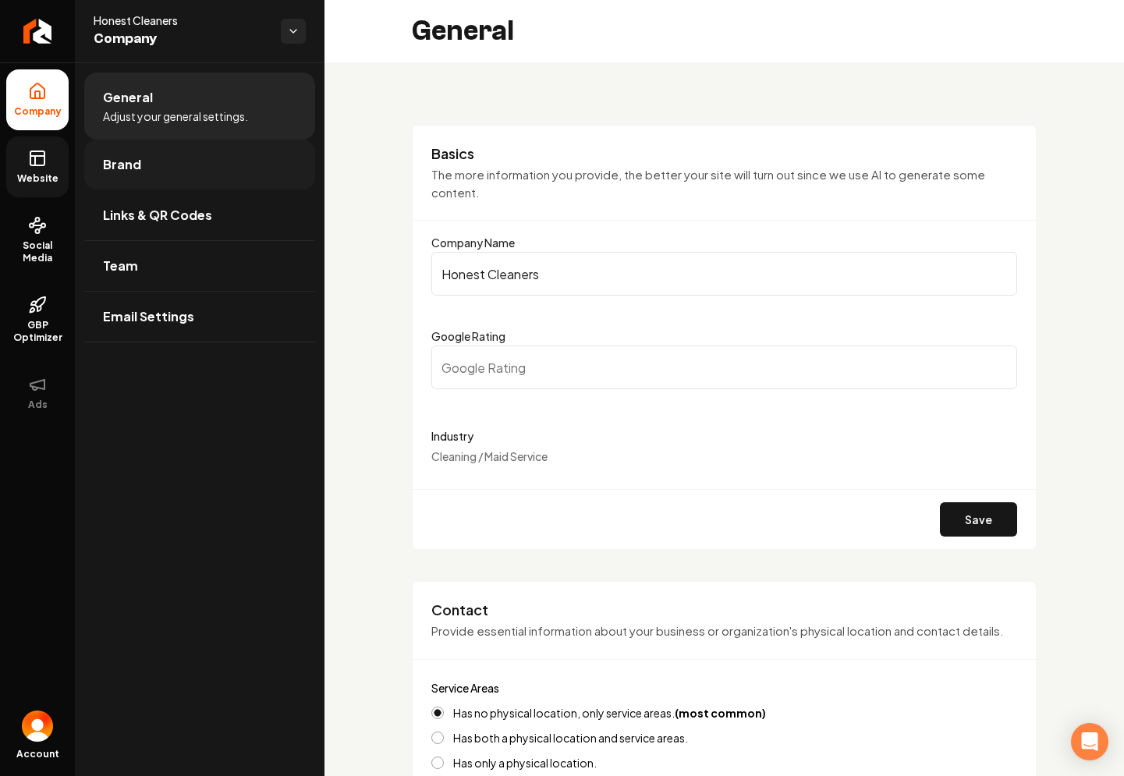
click at [147, 177] on link "Brand" at bounding box center [199, 165] width 231 height 50
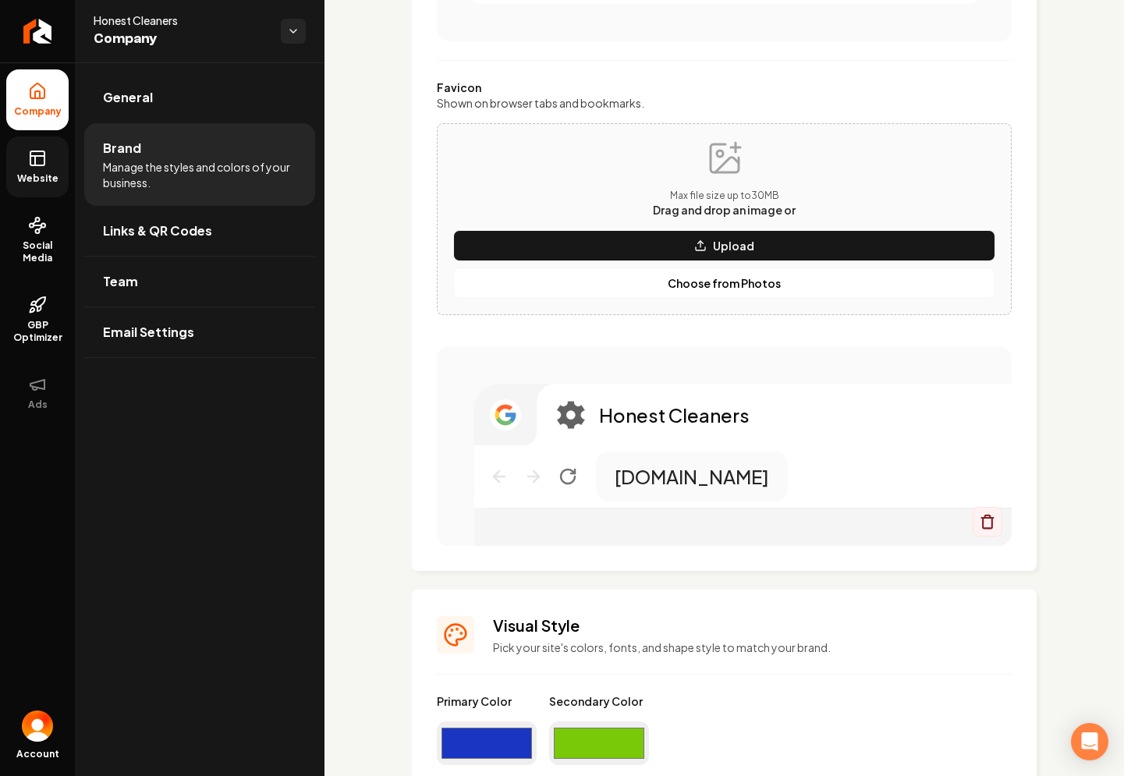
scroll to position [964, 0]
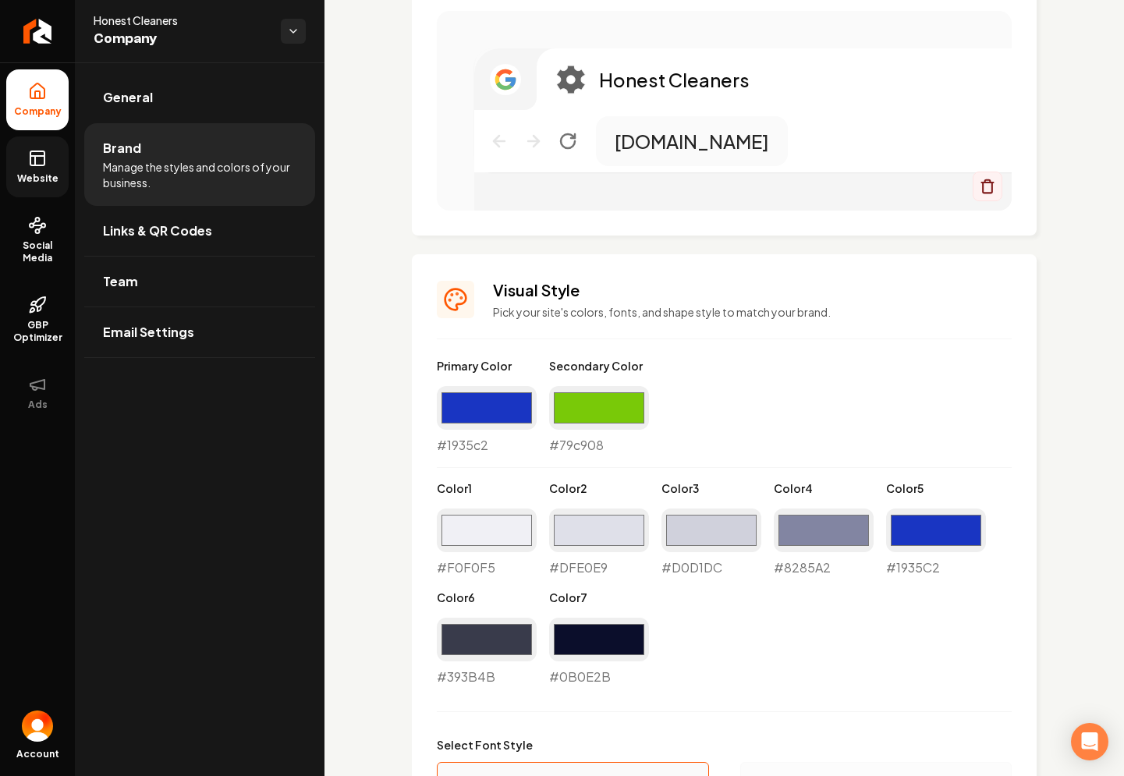
click at [469, 442] on div "#1935c2 #1935c2" at bounding box center [487, 420] width 100 height 69
copy div "1935c2"
drag, startPoint x: 605, startPoint y: 446, endPoint x: 551, endPoint y: 446, distance: 54.6
click at [550, 447] on div "#79c908 #79c908" at bounding box center [599, 420] width 100 height 69
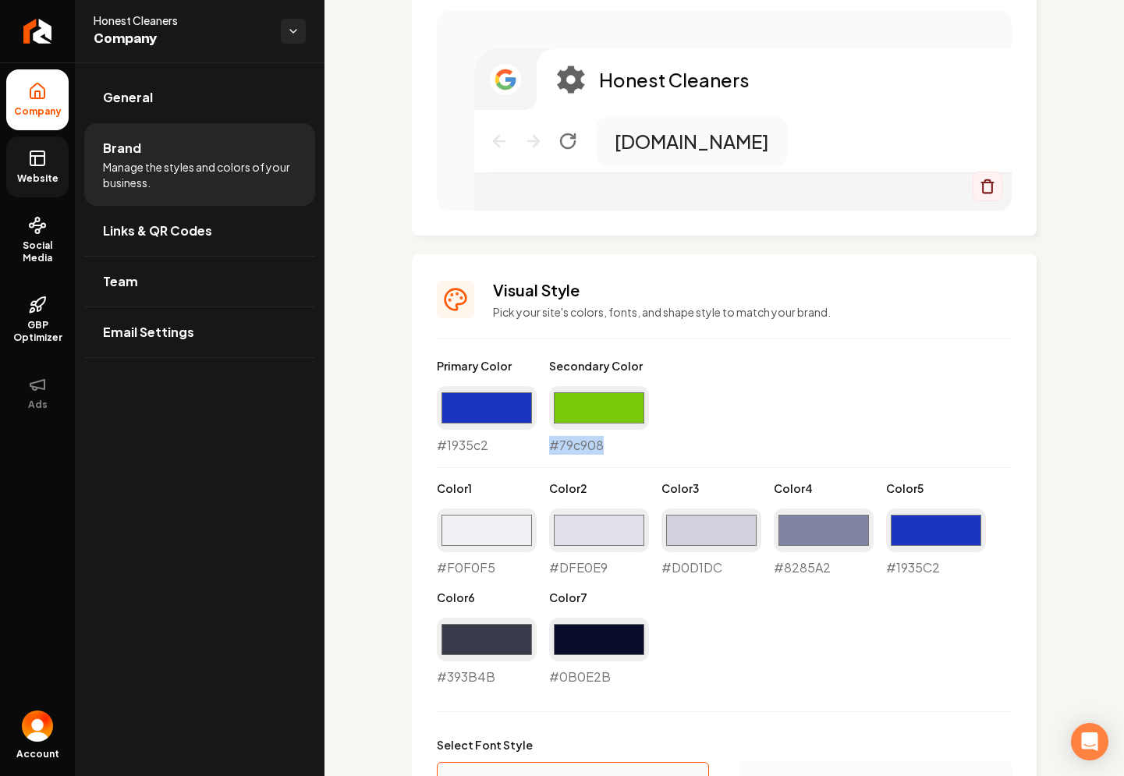
copy div "#79c908"
